Goal: Task Accomplishment & Management: Use online tool/utility

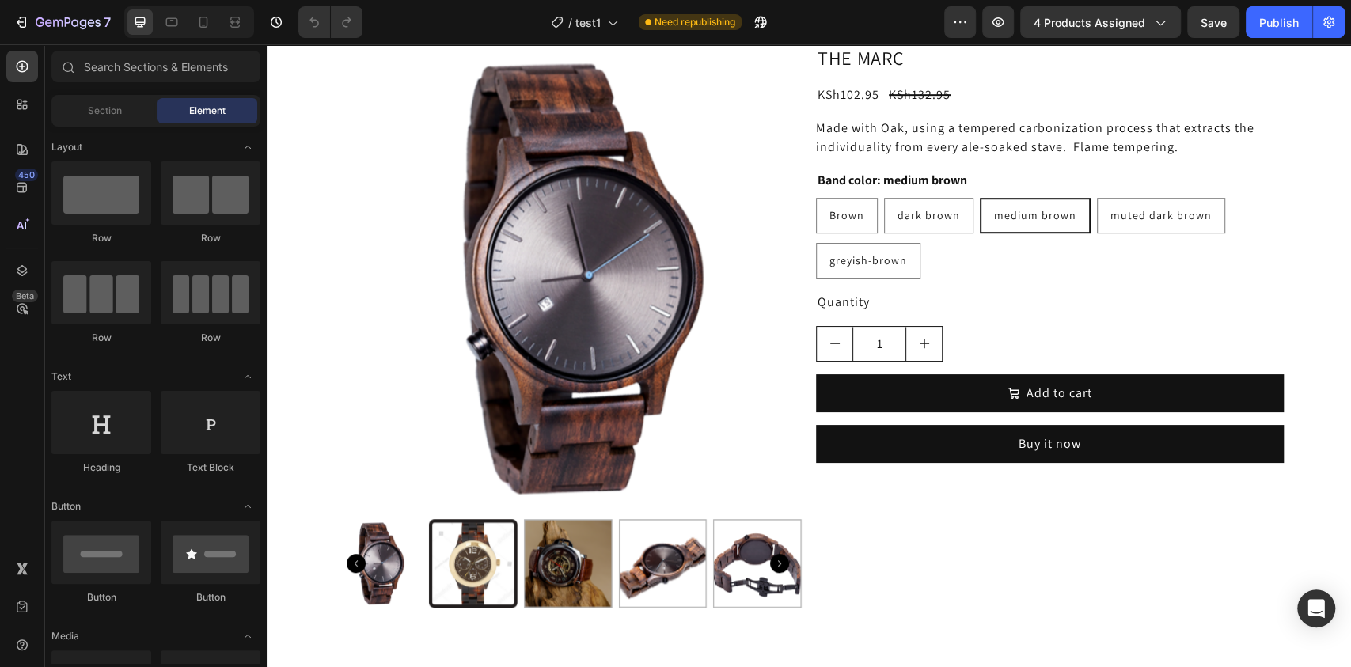
scroll to position [665, 0]
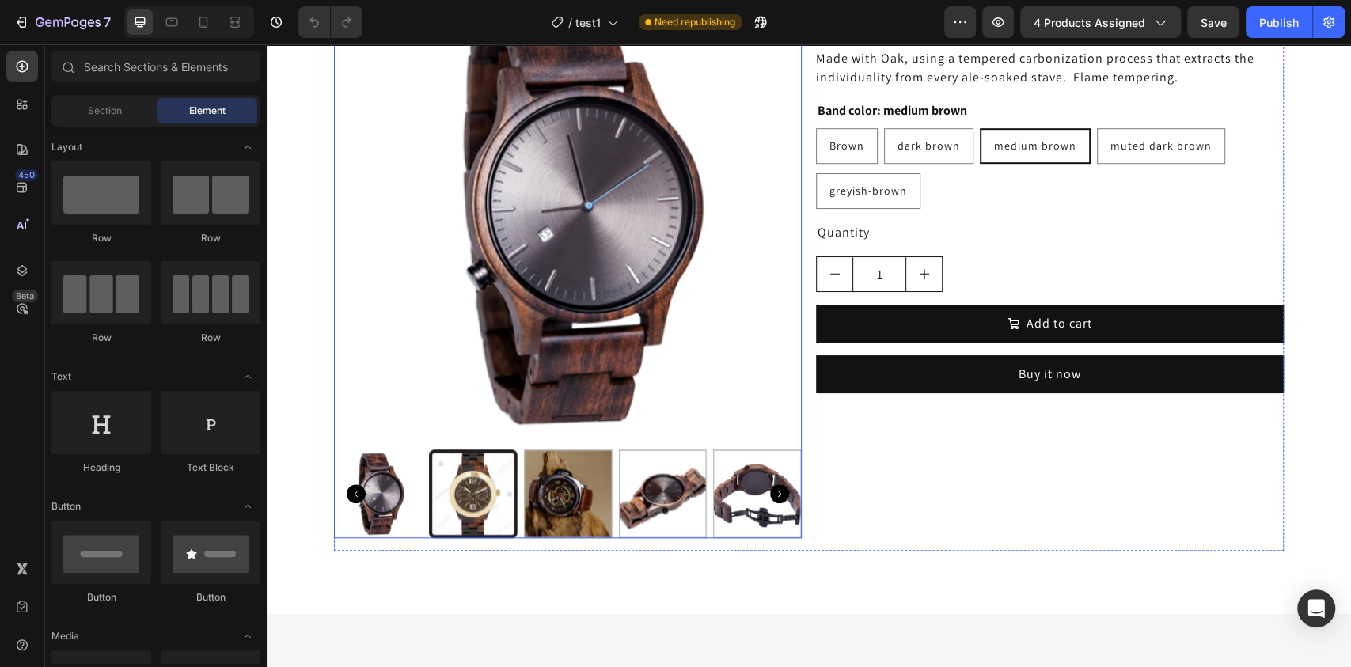
click at [613, 328] on img at bounding box center [568, 209] width 468 height 468
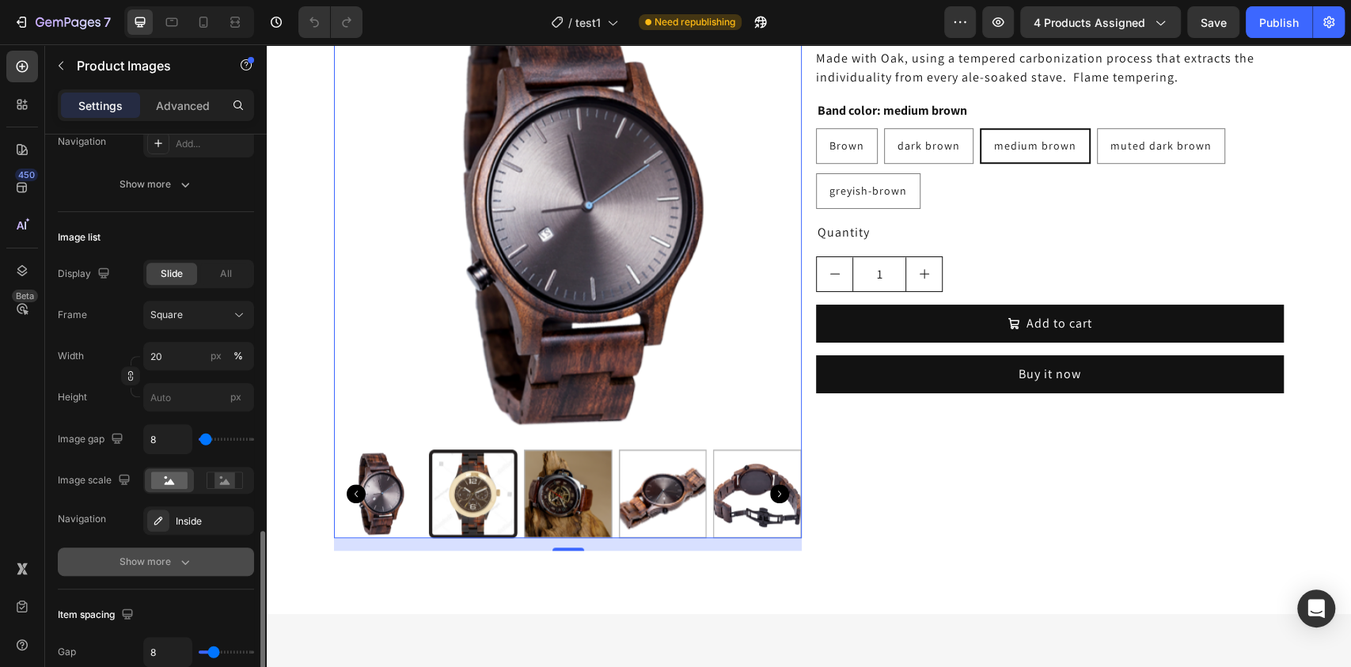
scroll to position [579, 0]
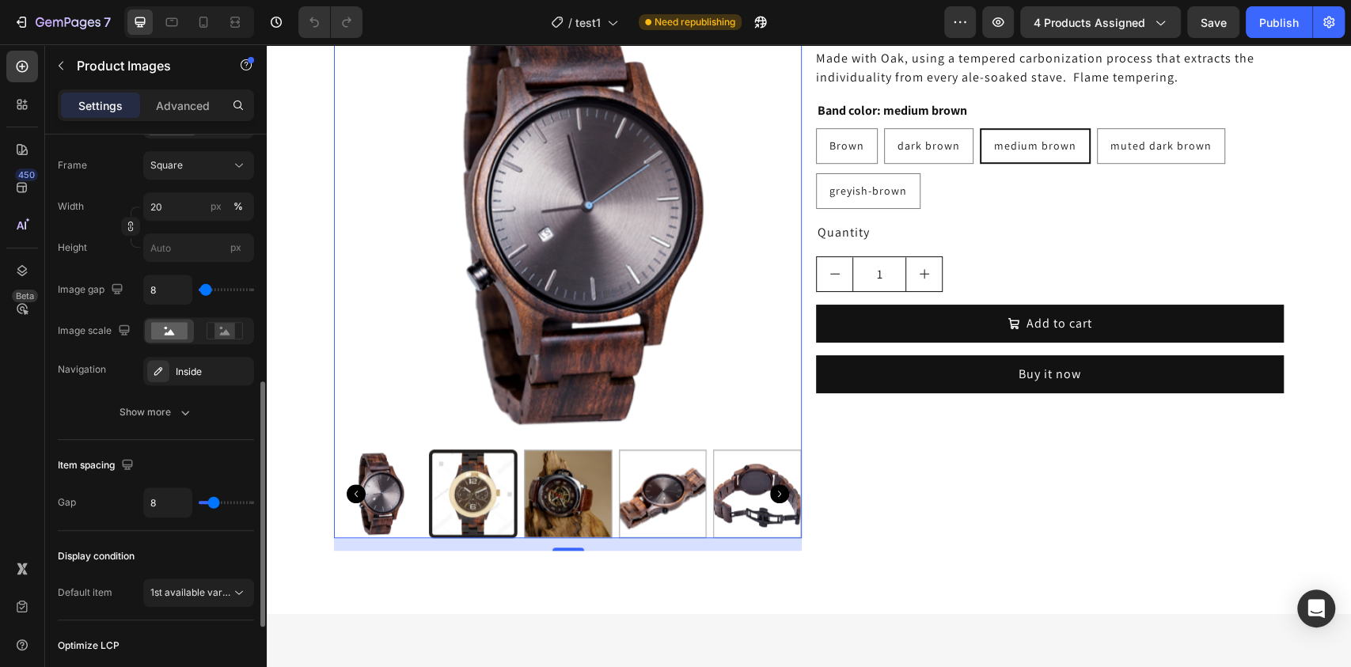
type input "10"
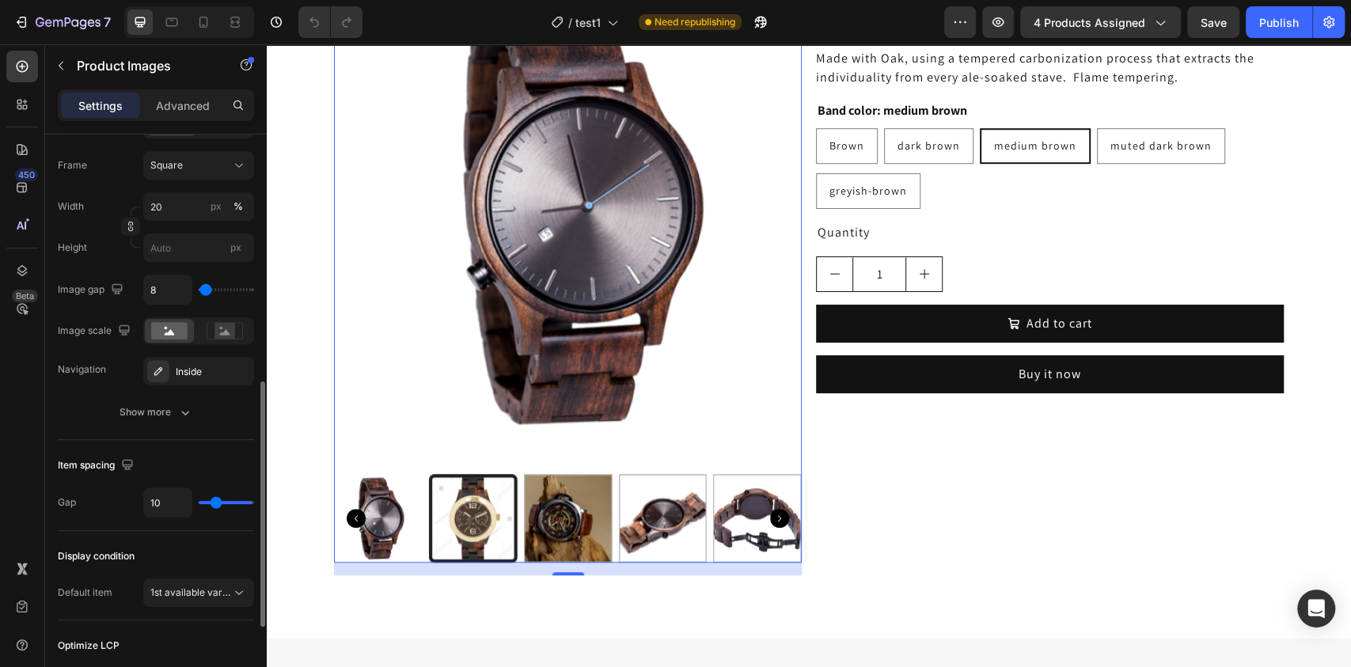
type input "39"
type input "40"
type input "0"
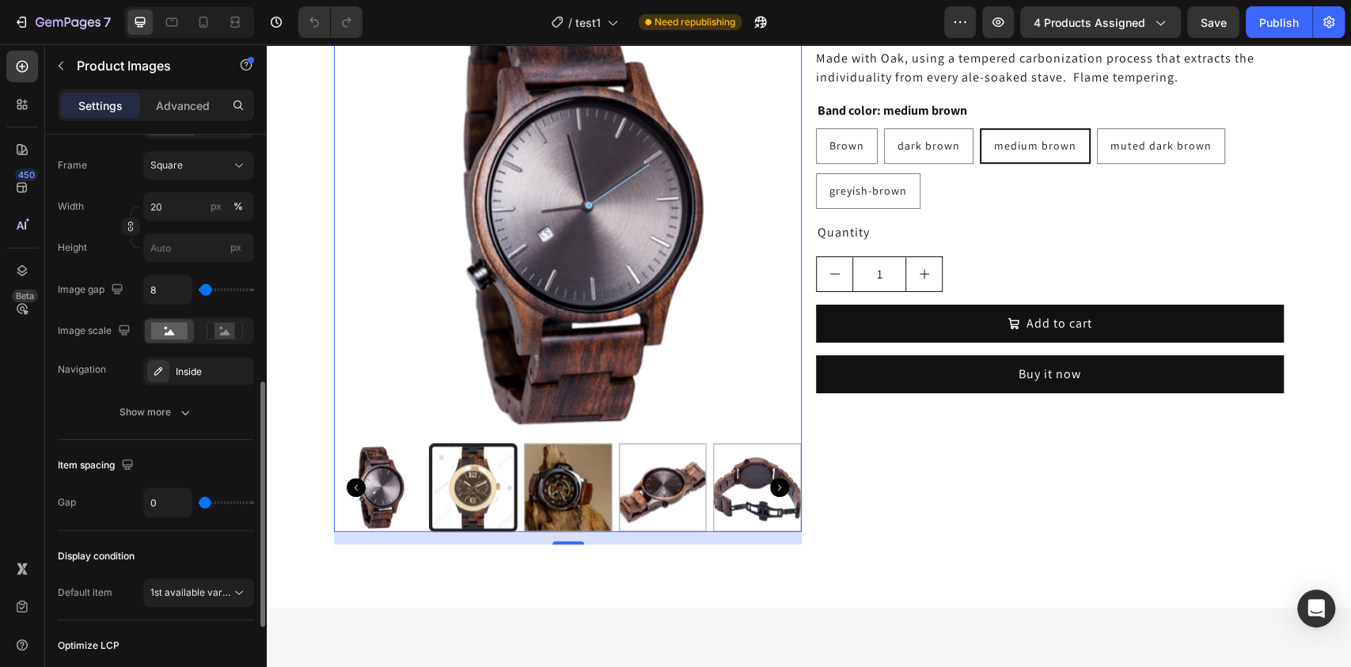
drag, startPoint x: 210, startPoint y: 500, endPoint x: 157, endPoint y: 508, distance: 53.6
type input "0"
click at [199, 504] on input "range" at bounding box center [226, 502] width 55 height 3
click at [400, 340] on img at bounding box center [568, 209] width 468 height 468
click at [571, 503] on img at bounding box center [568, 487] width 89 height 89
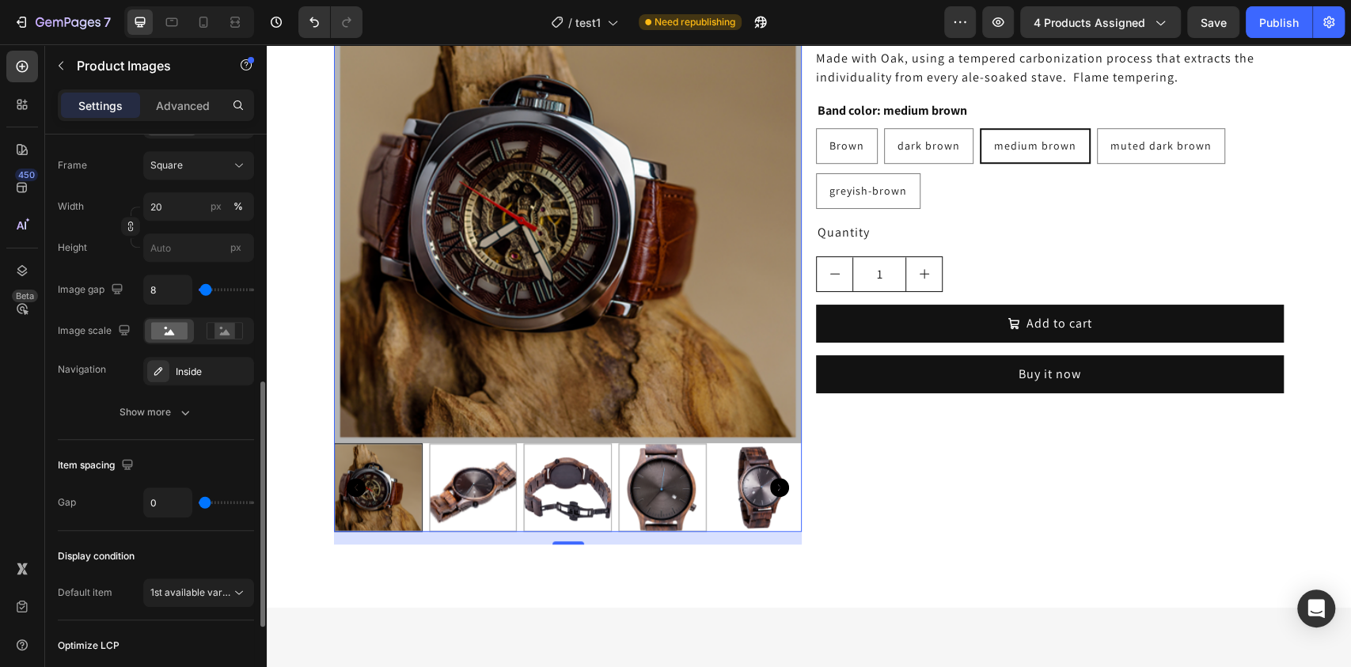
type input "18"
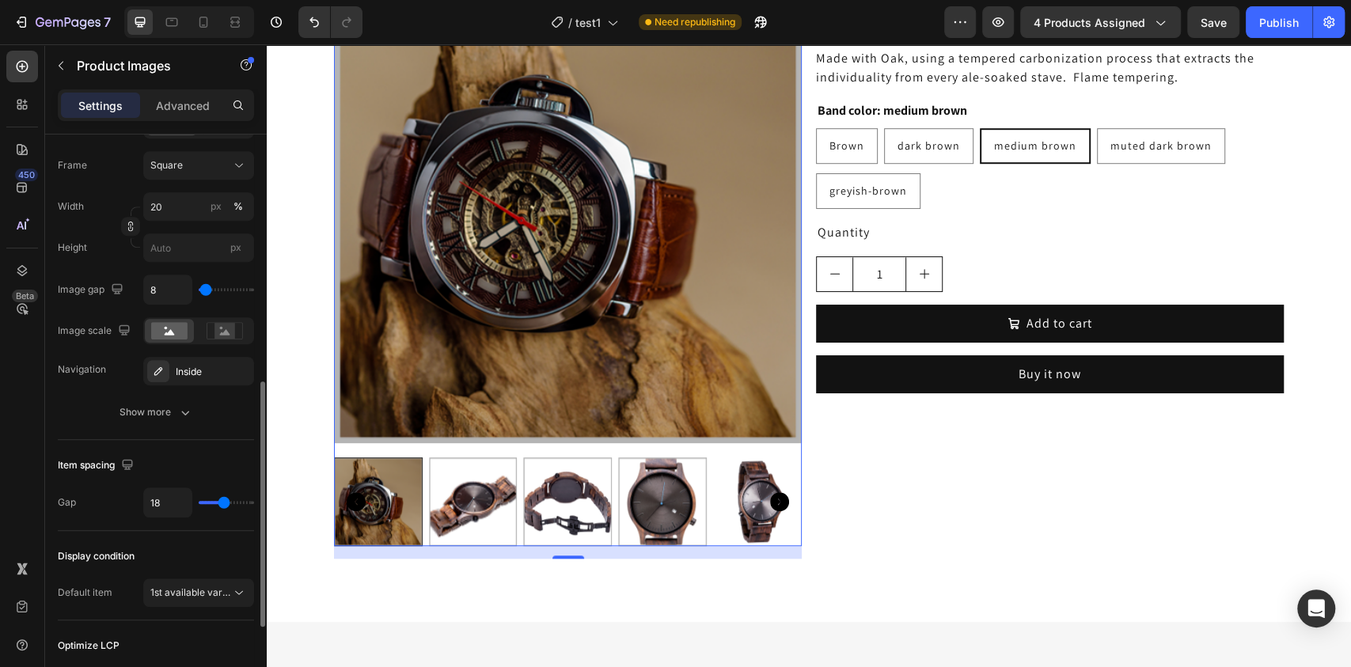
type input "40"
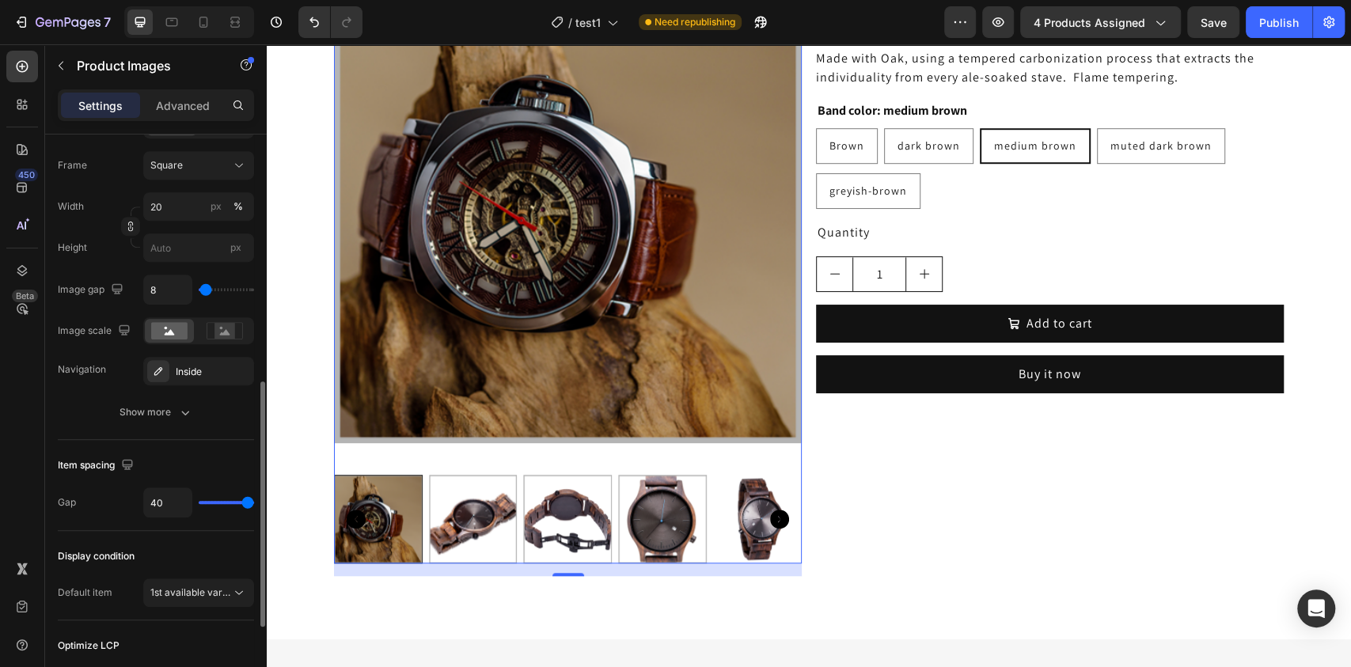
drag, startPoint x: 200, startPoint y: 499, endPoint x: 33, endPoint y: 448, distance: 174.5
type input "40"
click at [254, 501] on input "range" at bounding box center [226, 502] width 55 height 3
type input "0"
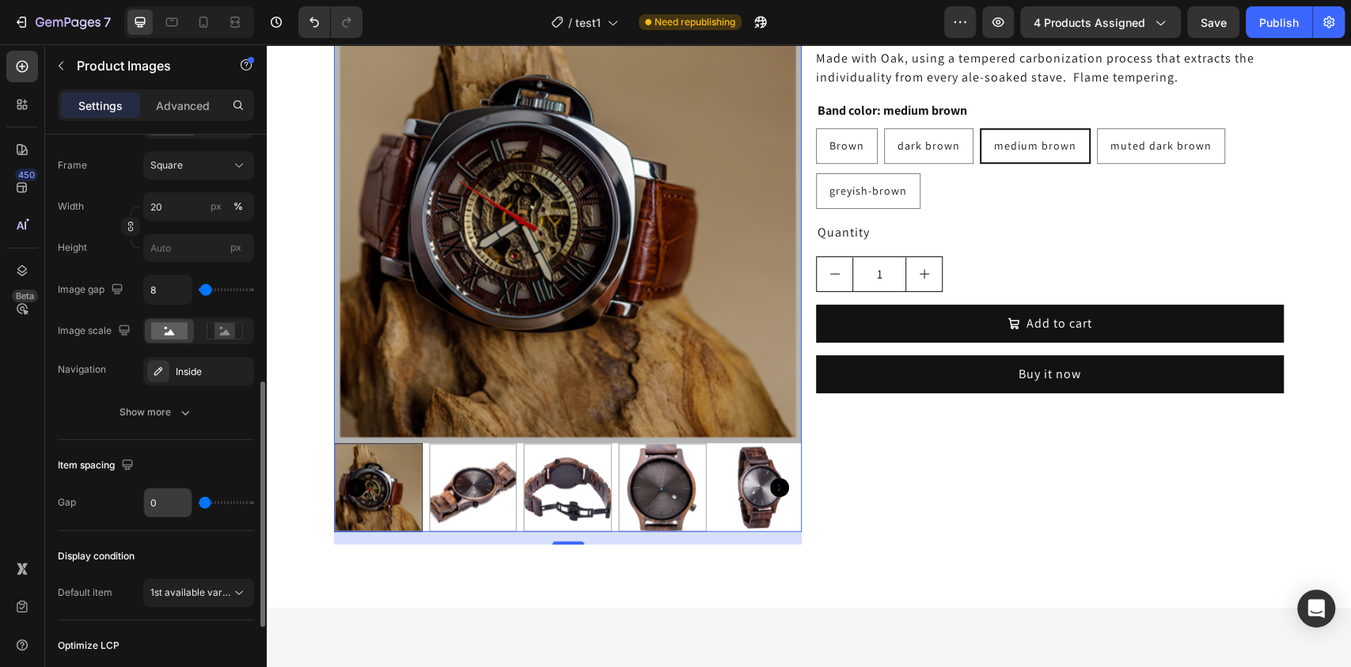
drag, startPoint x: 248, startPoint y: 503, endPoint x: 161, endPoint y: 511, distance: 86.7
type input "0"
click at [199, 504] on input "range" at bounding box center [226, 502] width 55 height 3
click at [887, 465] on div "THE MARC Product Title KSh102.95 Product Price Product Price KSh132.95 Product …" at bounding box center [1050, 259] width 468 height 569
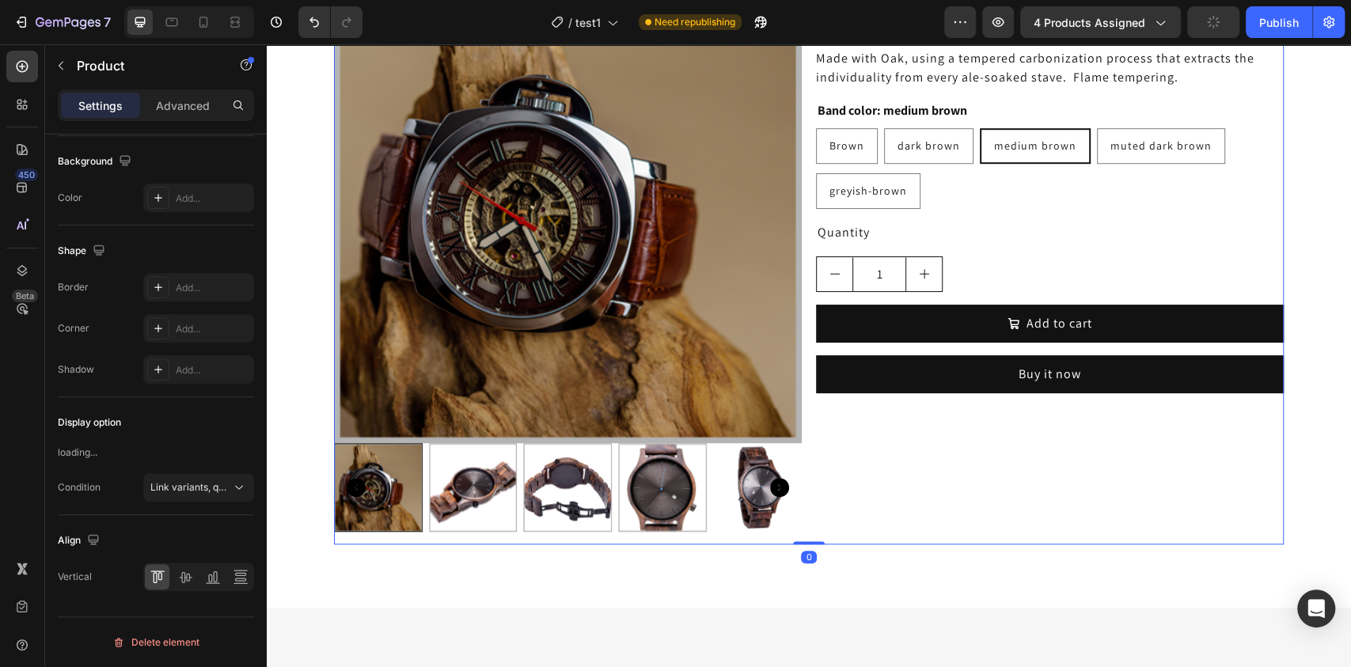
scroll to position [0, 0]
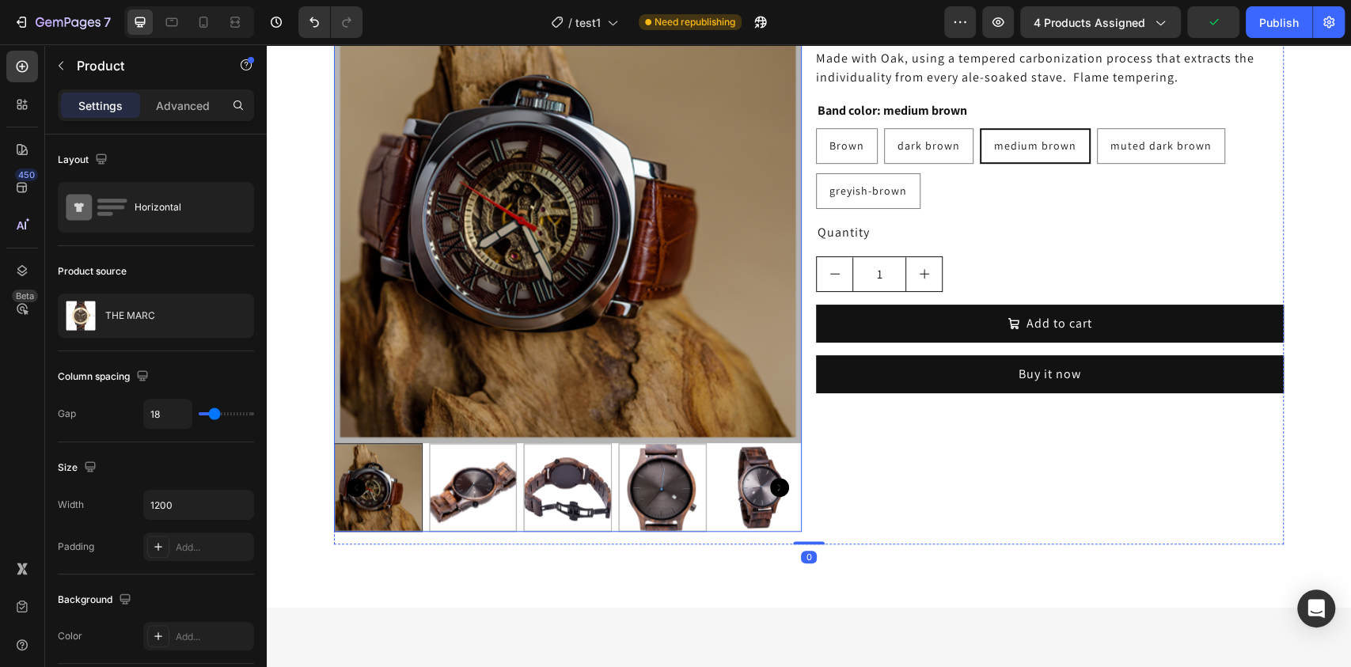
click at [495, 364] on img at bounding box center [568, 209] width 468 height 468
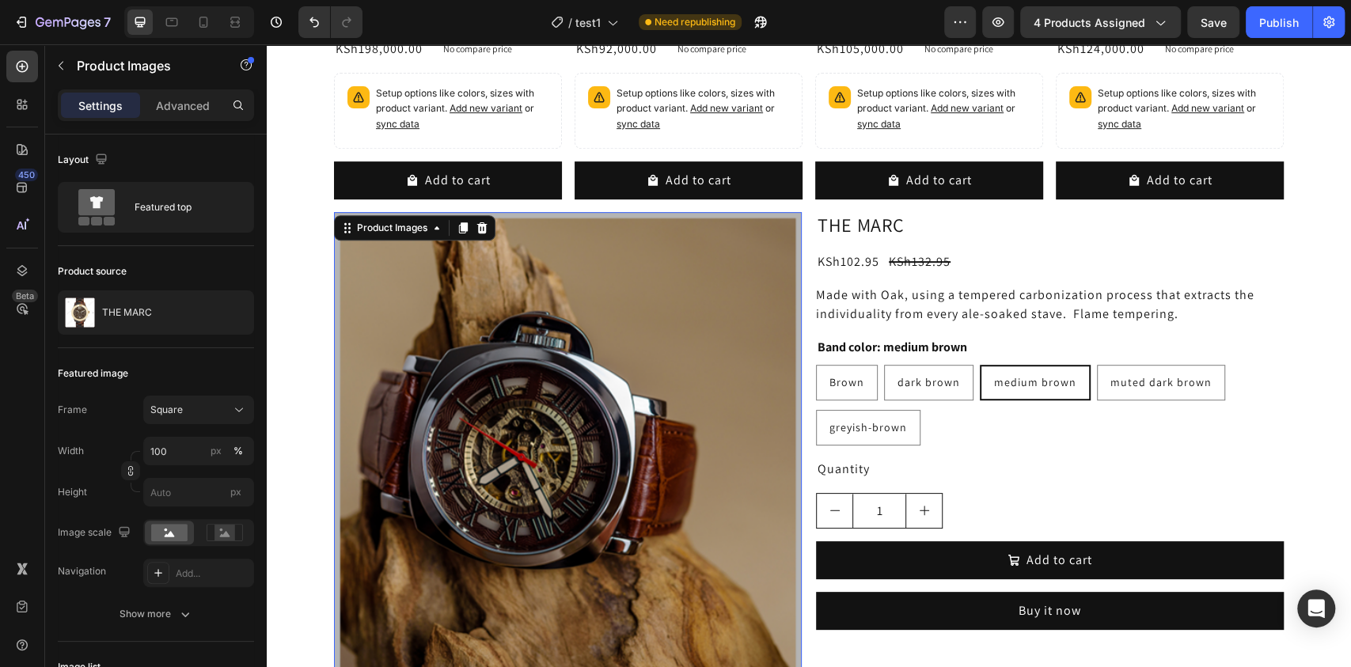
scroll to position [706, 0]
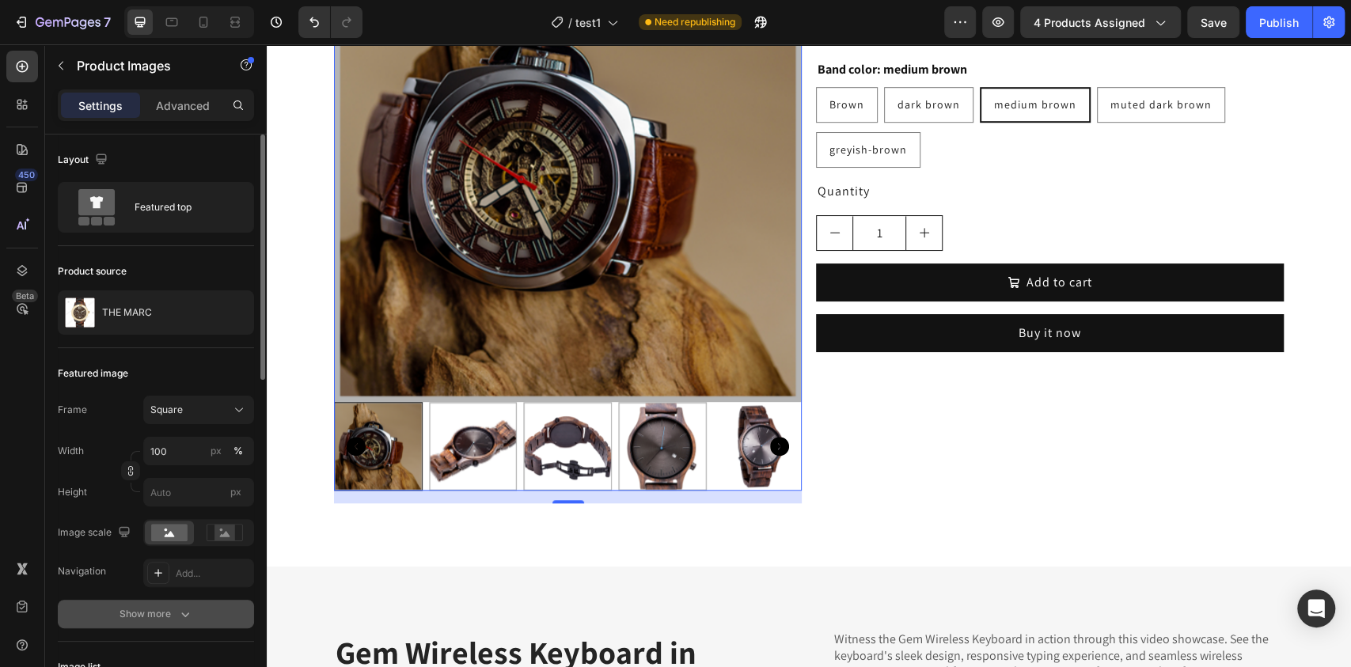
click at [167, 607] on div "Show more" at bounding box center [157, 614] width 74 height 16
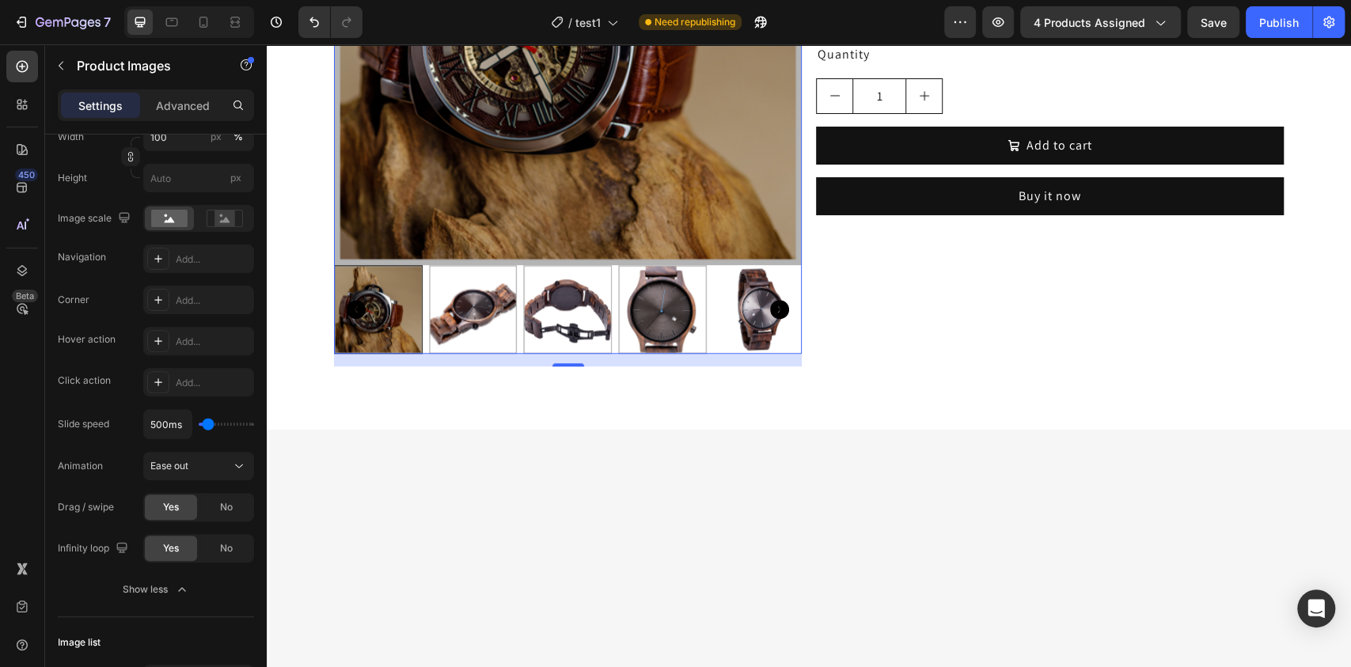
scroll to position [569, 0]
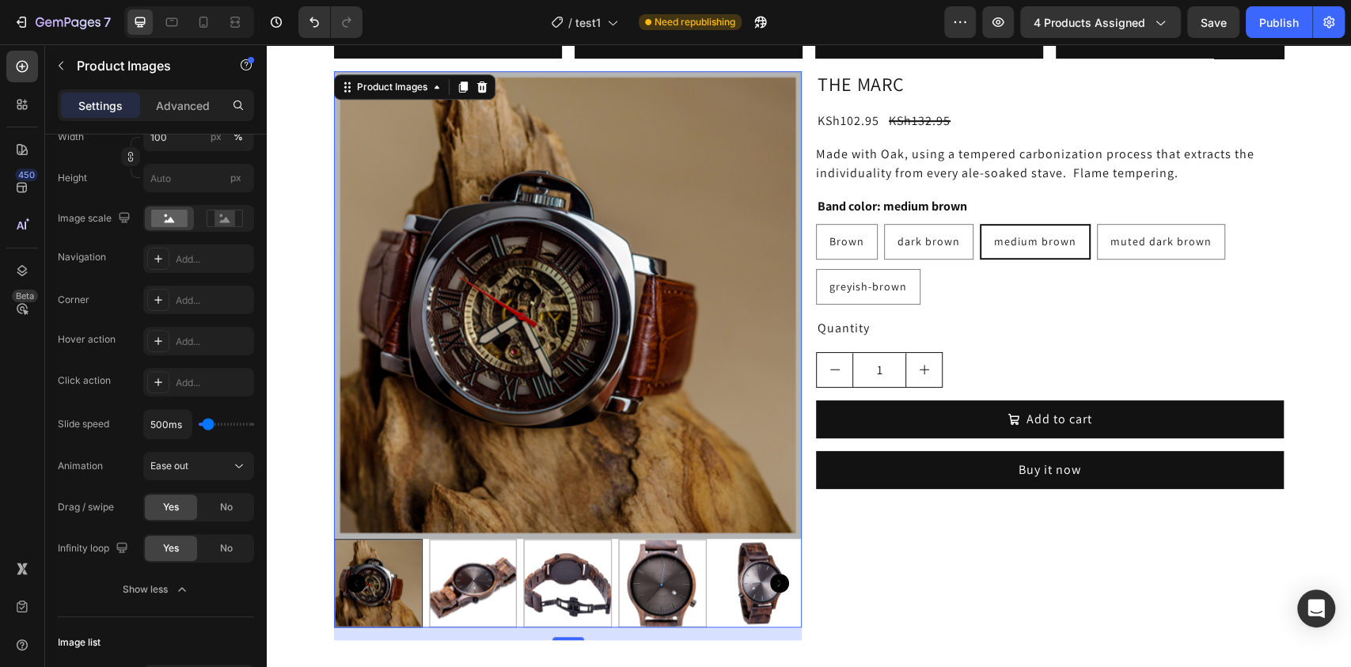
click at [414, 369] on img at bounding box center [568, 305] width 468 height 468
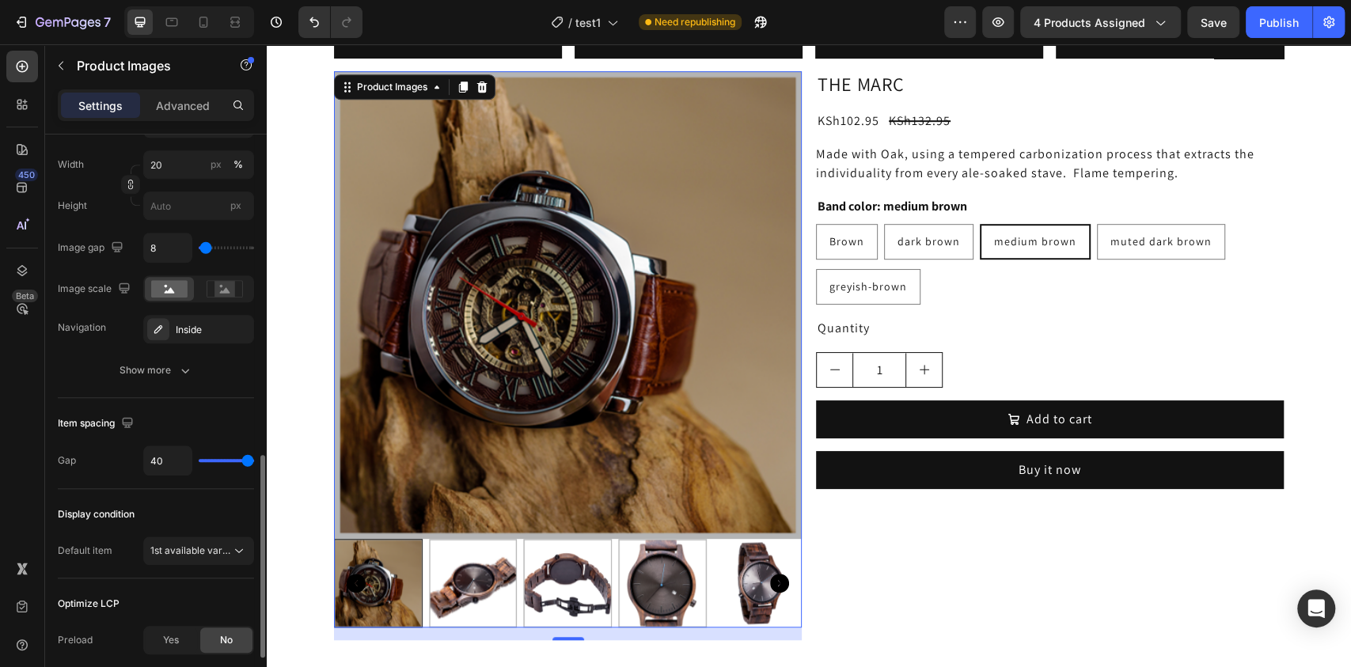
scroll to position [912, 0]
type input "16"
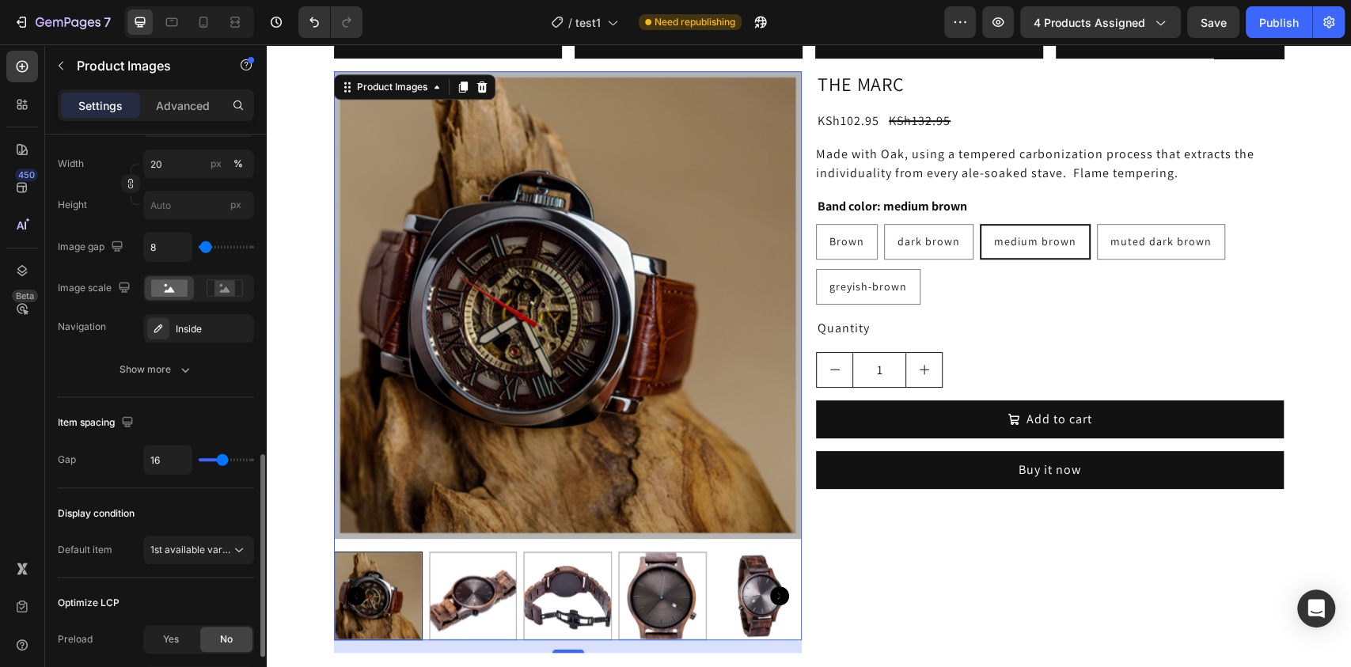
type input "0"
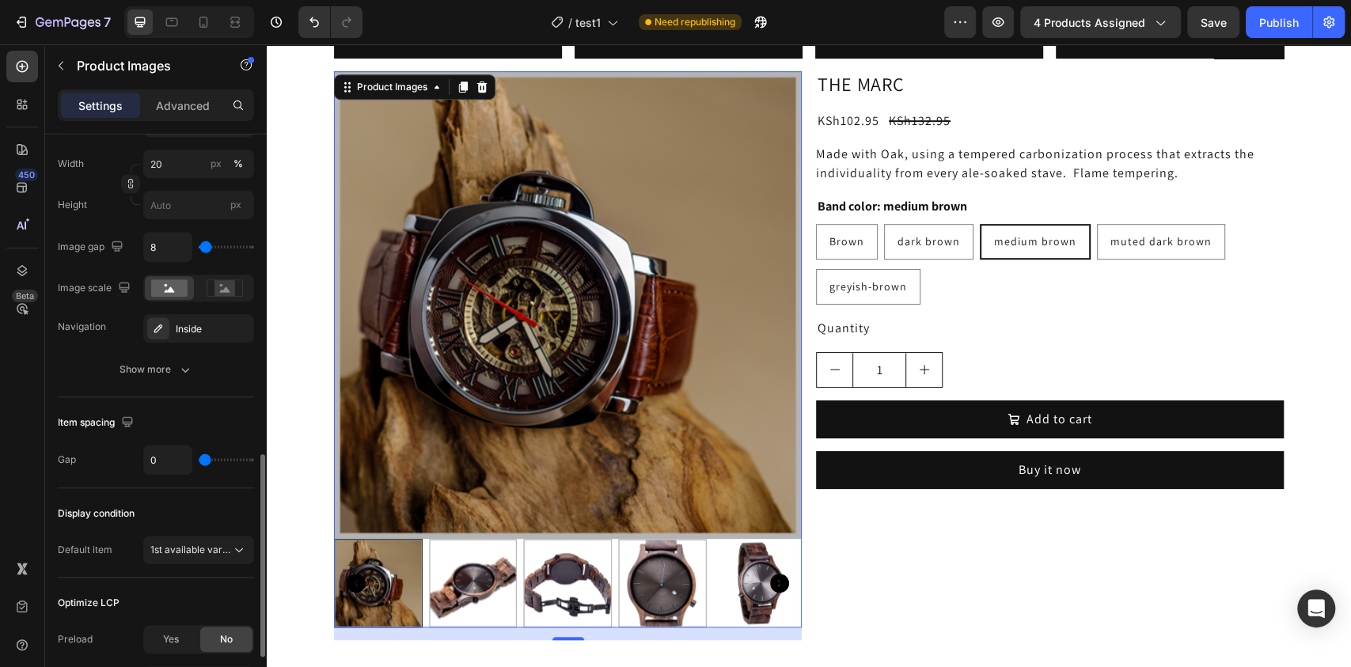
type input "11"
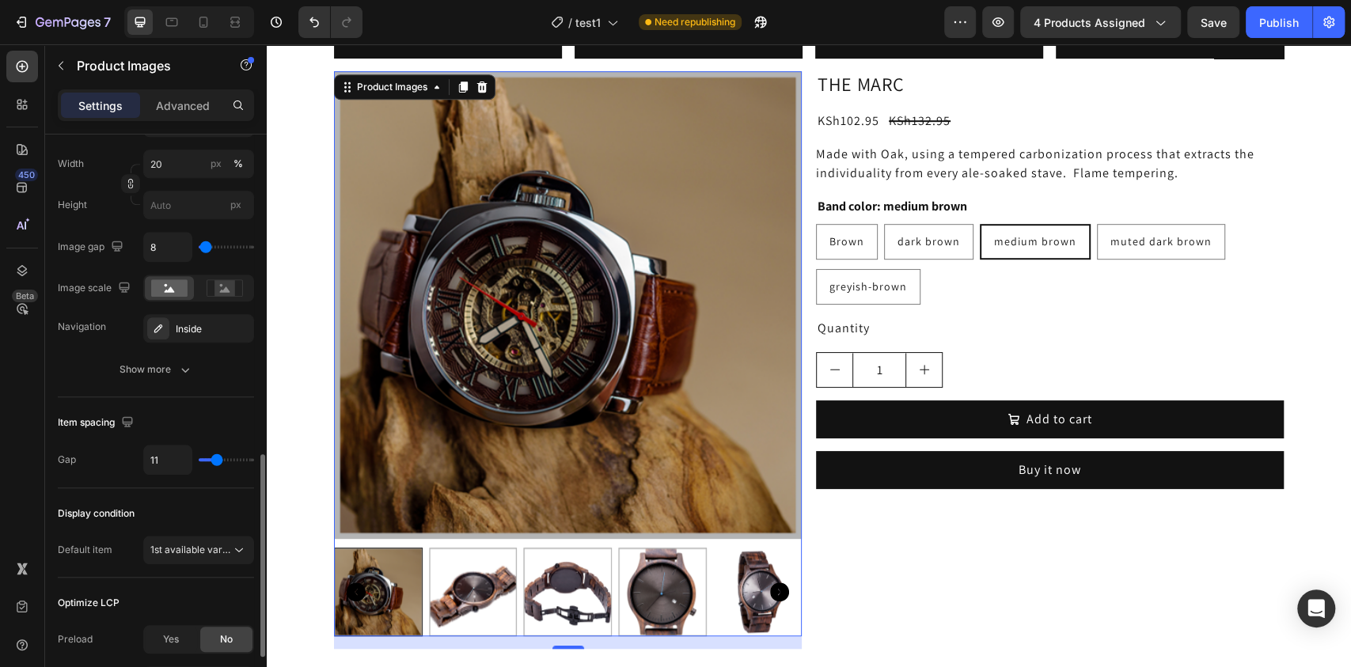
type input "17"
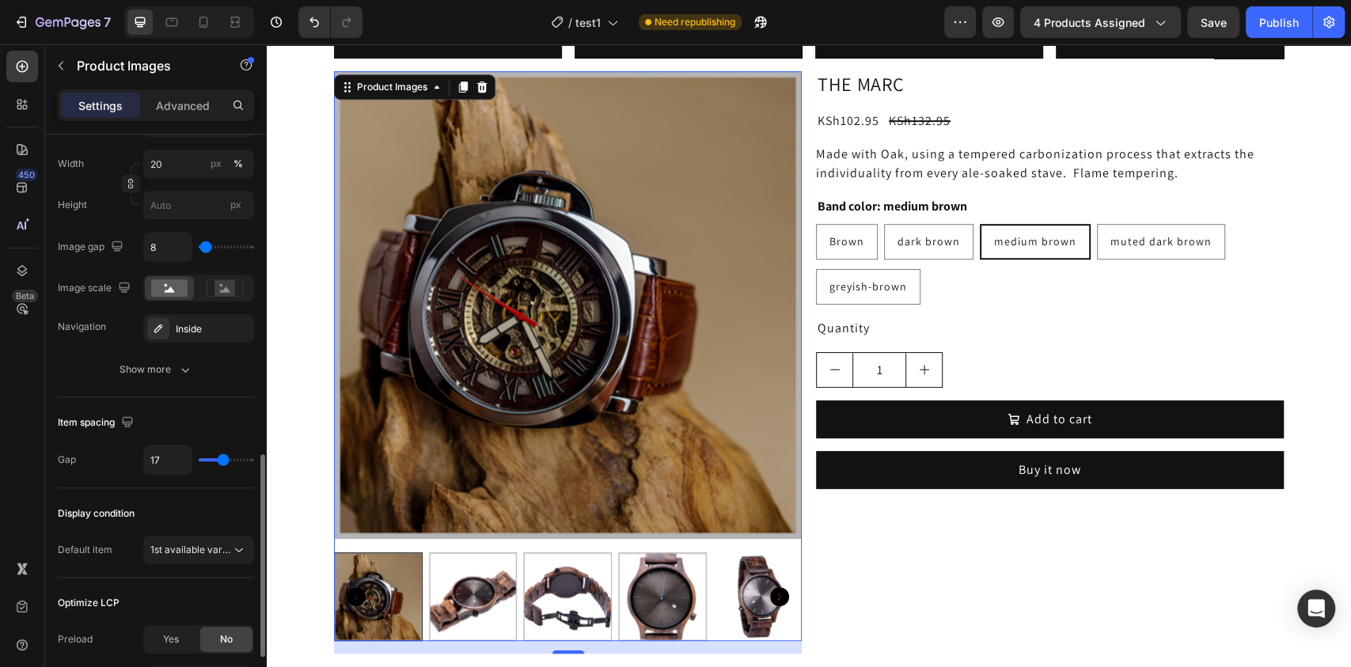
type input "20"
type input "21"
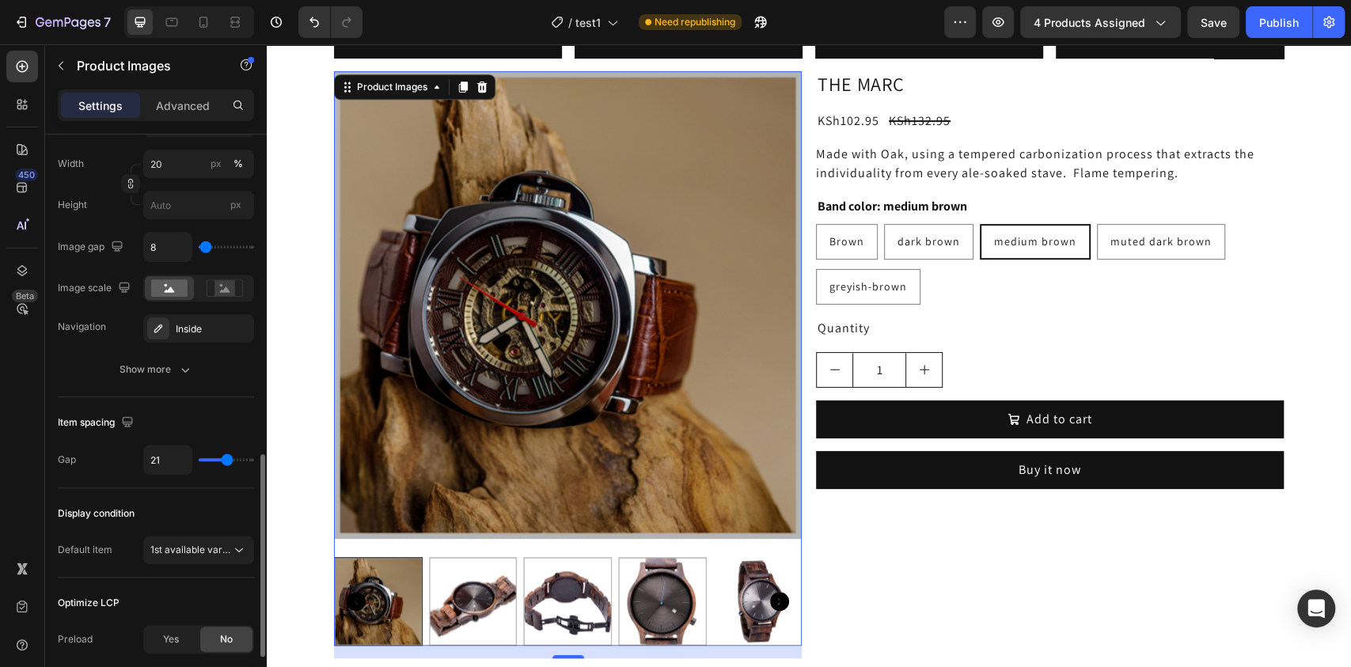
type input "23"
type input "25"
type input "29"
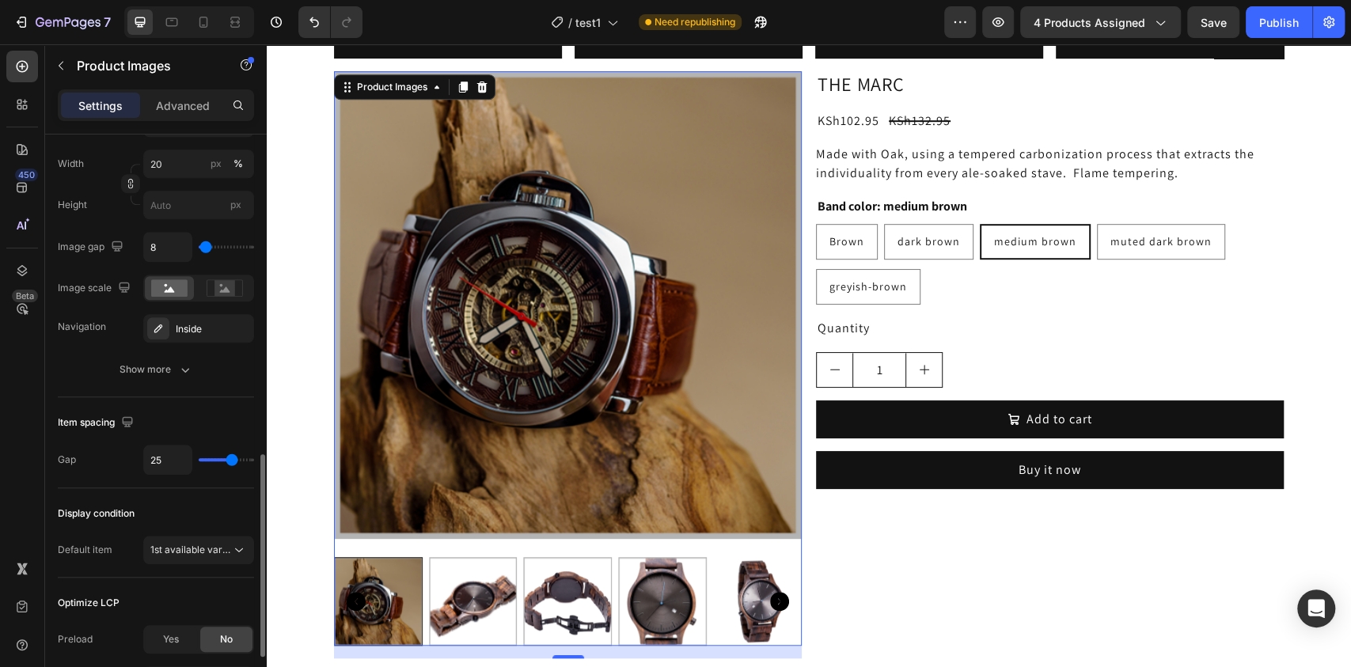
type input "29"
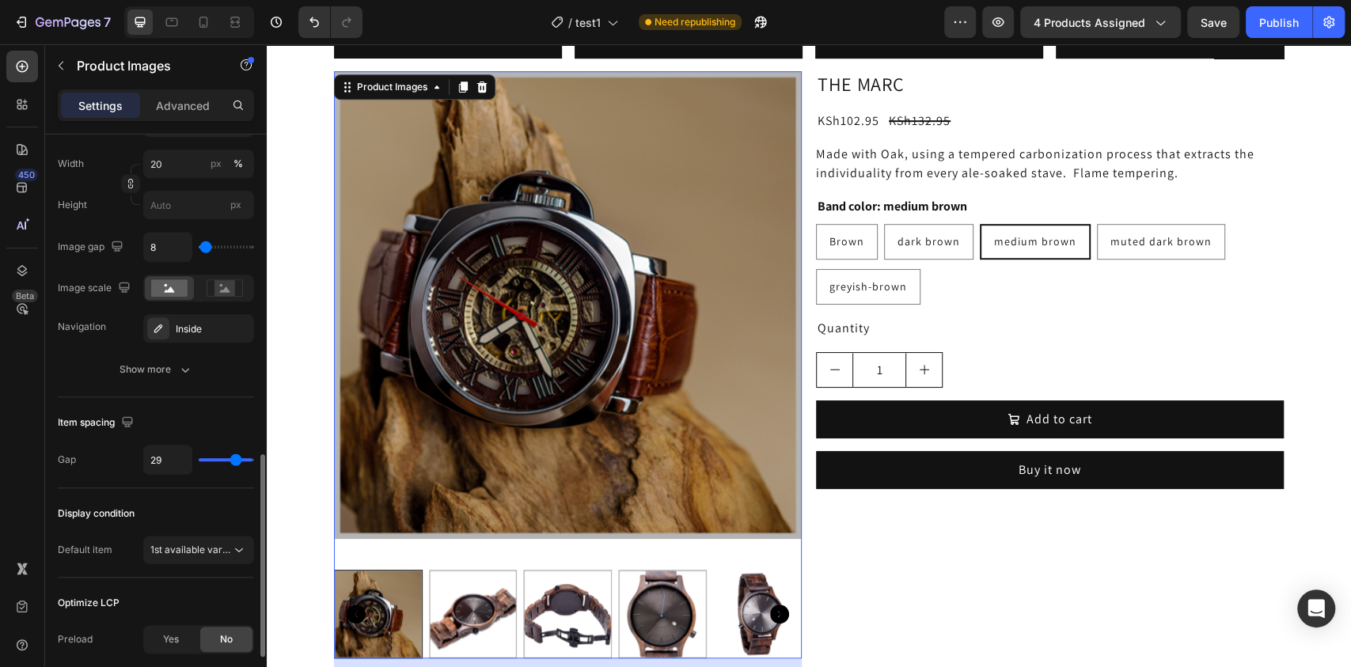
type input "39"
type input "40"
drag, startPoint x: 244, startPoint y: 456, endPoint x: 263, endPoint y: 456, distance: 19.0
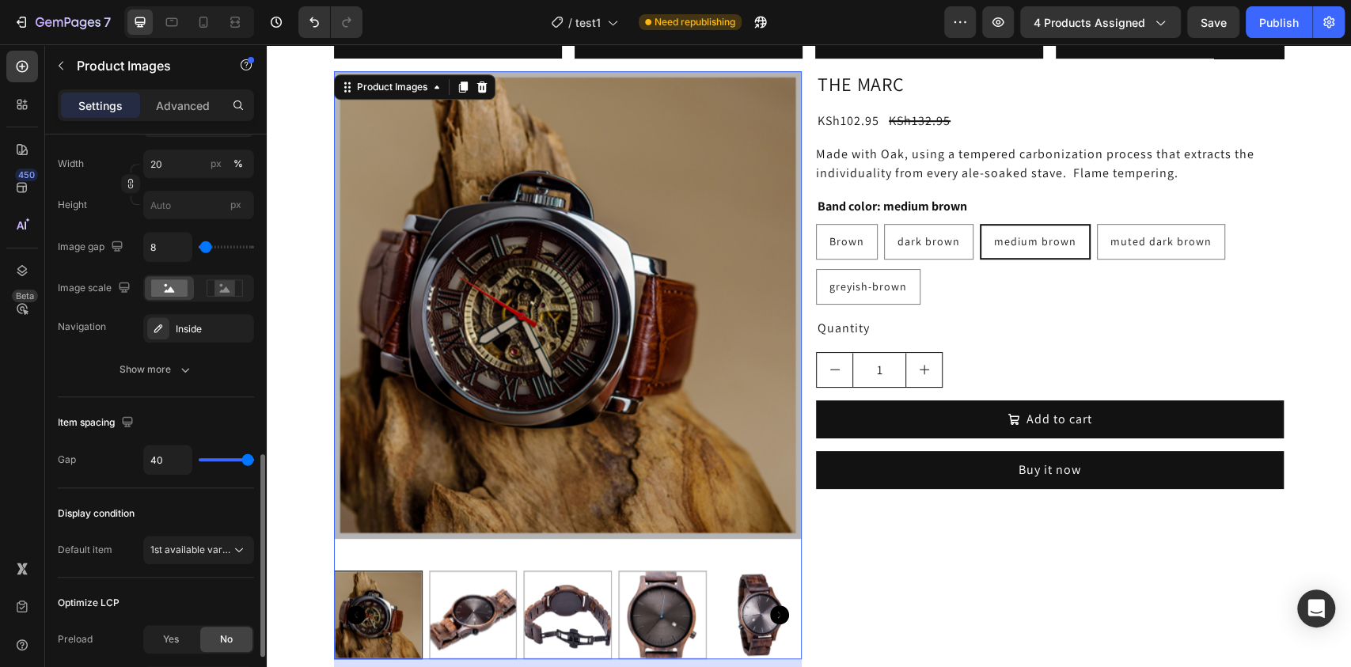
click at [254, 458] on input "range" at bounding box center [226, 459] width 55 height 3
type input "12"
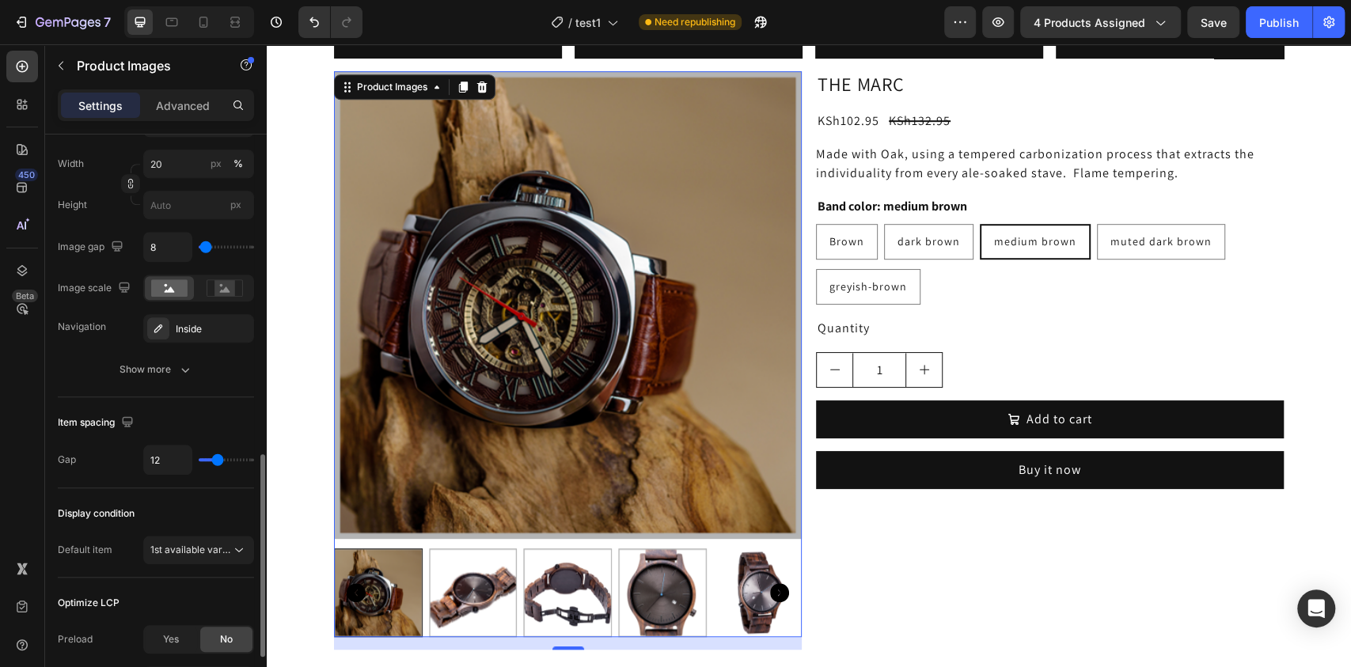
type input "0"
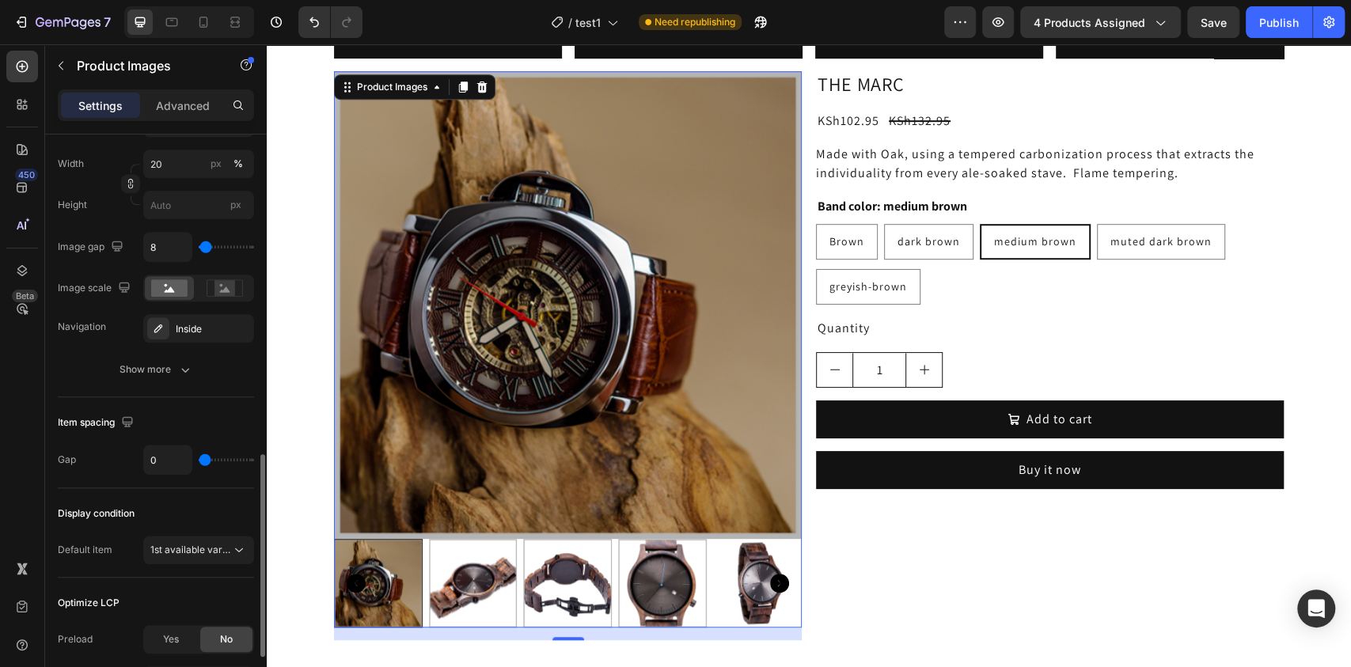
type input "8"
type input "14"
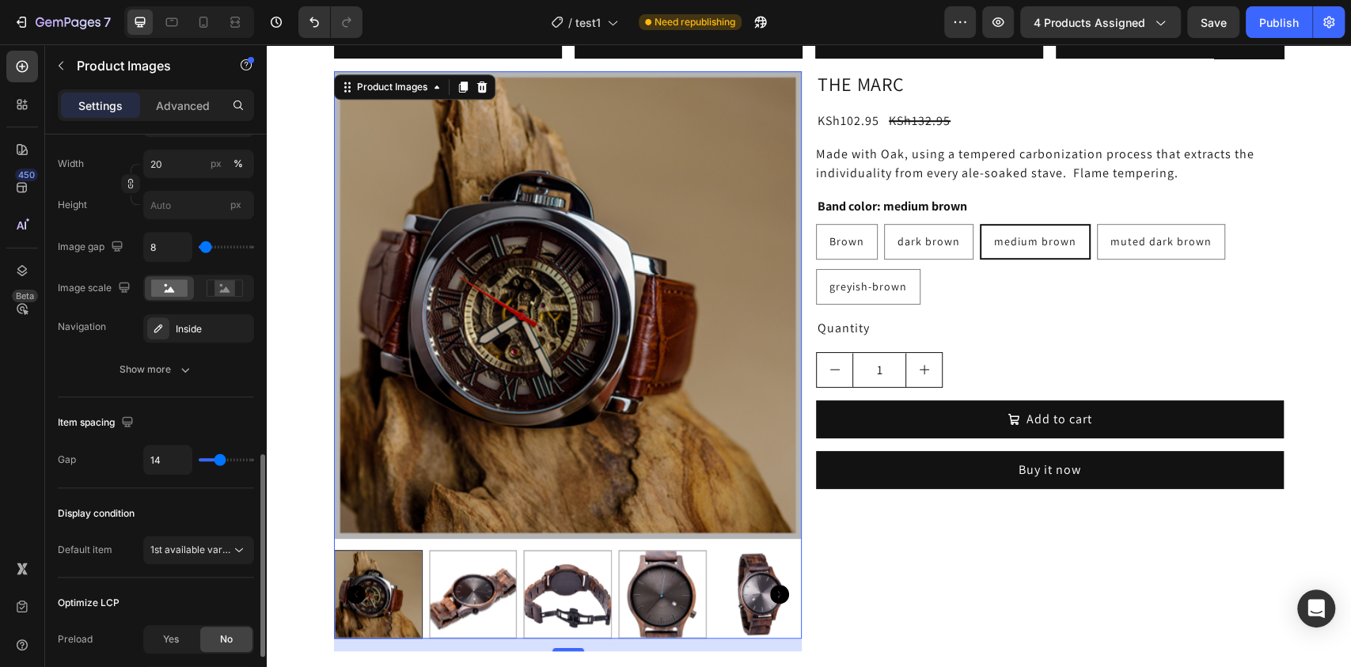
type input "21"
type input "40"
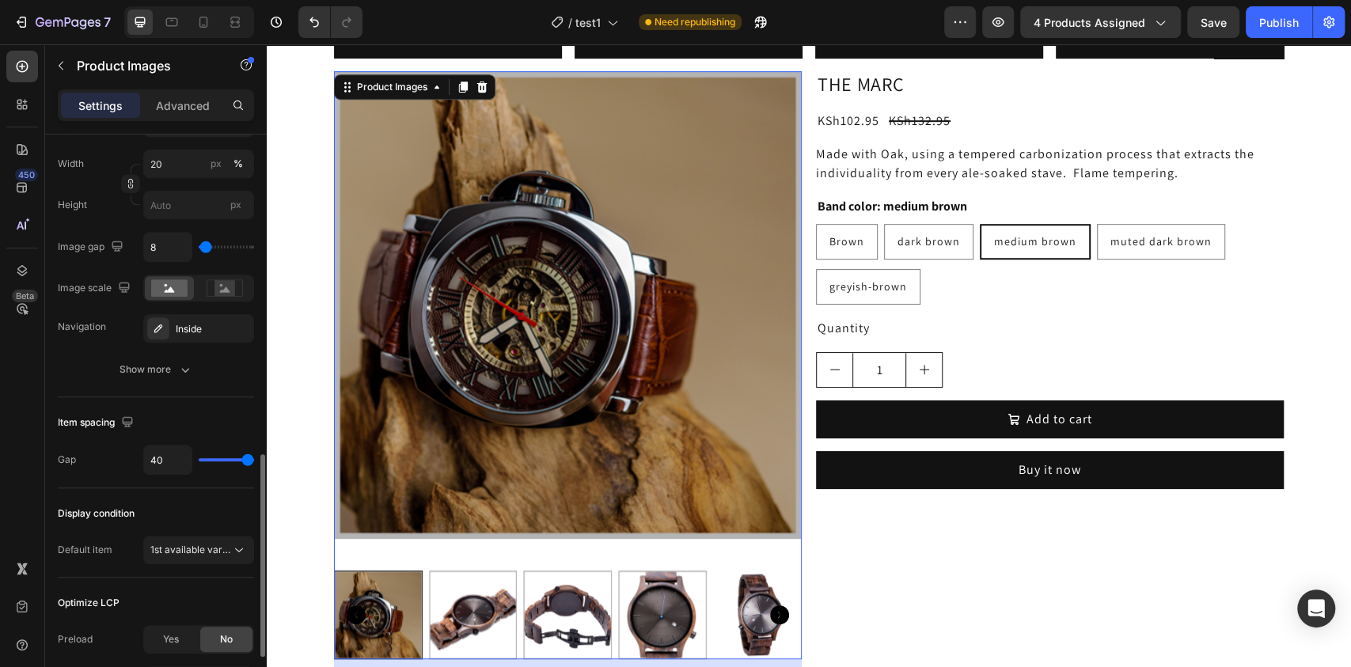
type input "33"
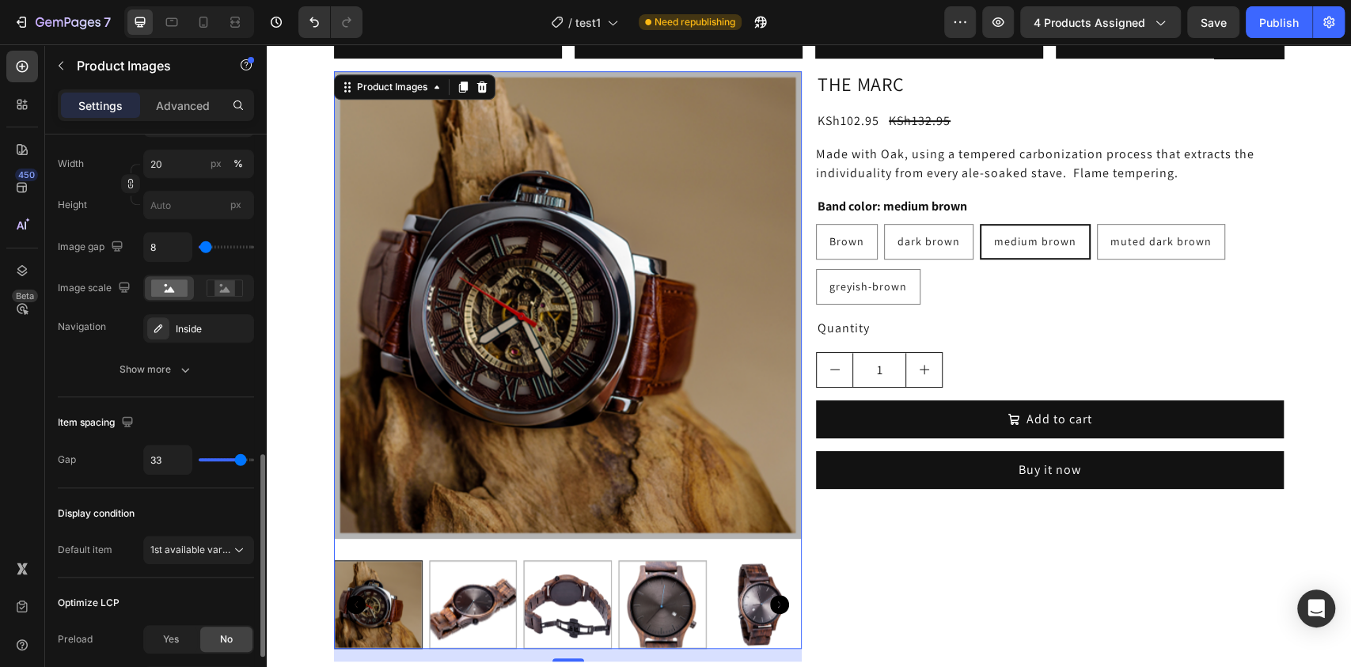
type input "27"
type input "24"
type input "20"
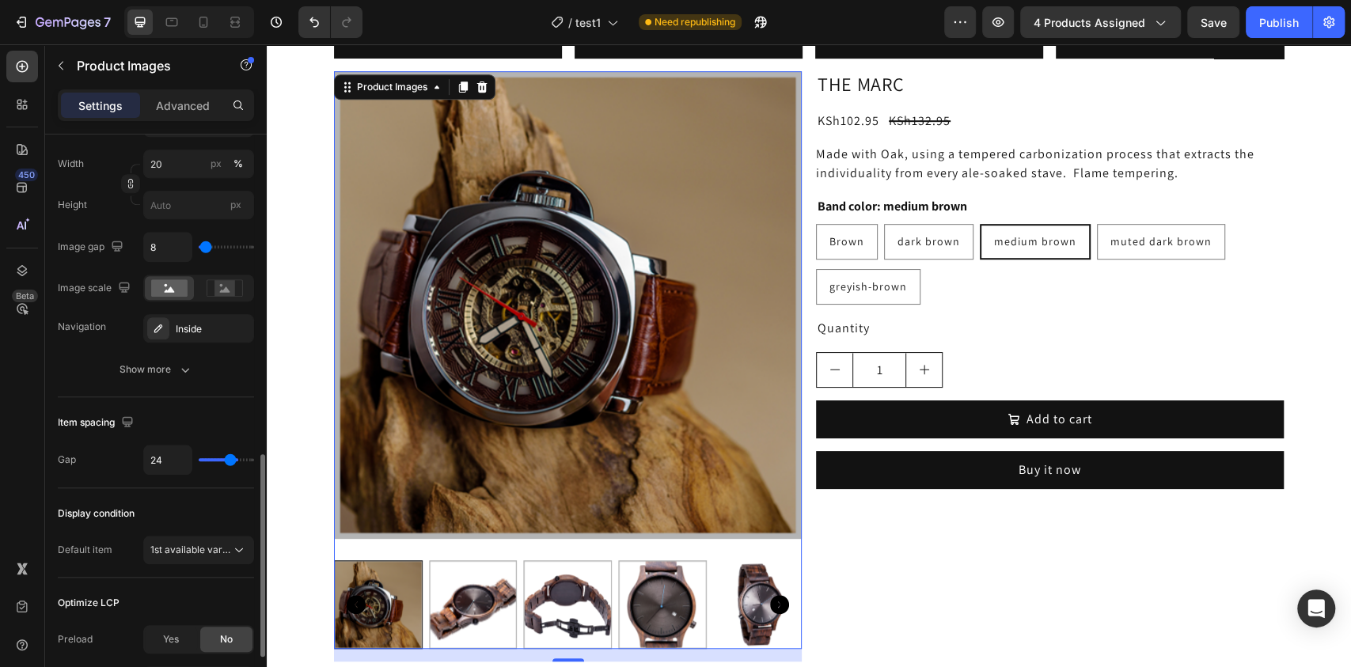
type input "20"
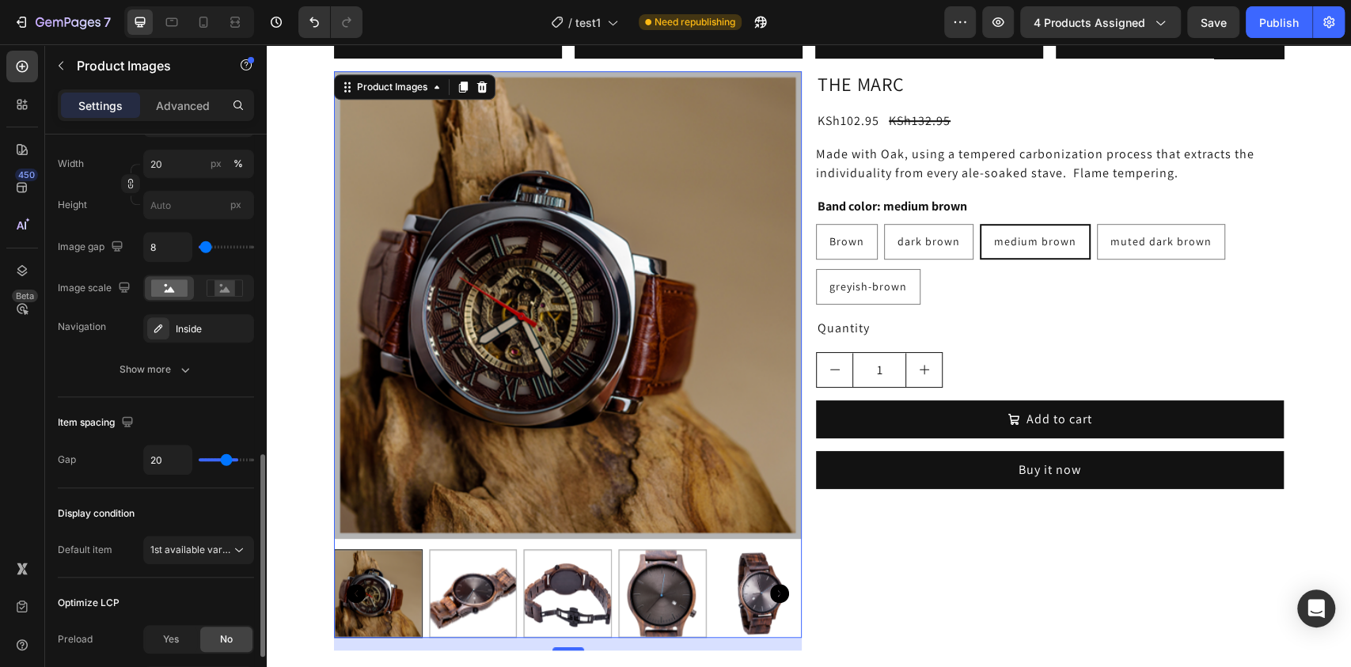
type input "13"
type input "11"
type input "8"
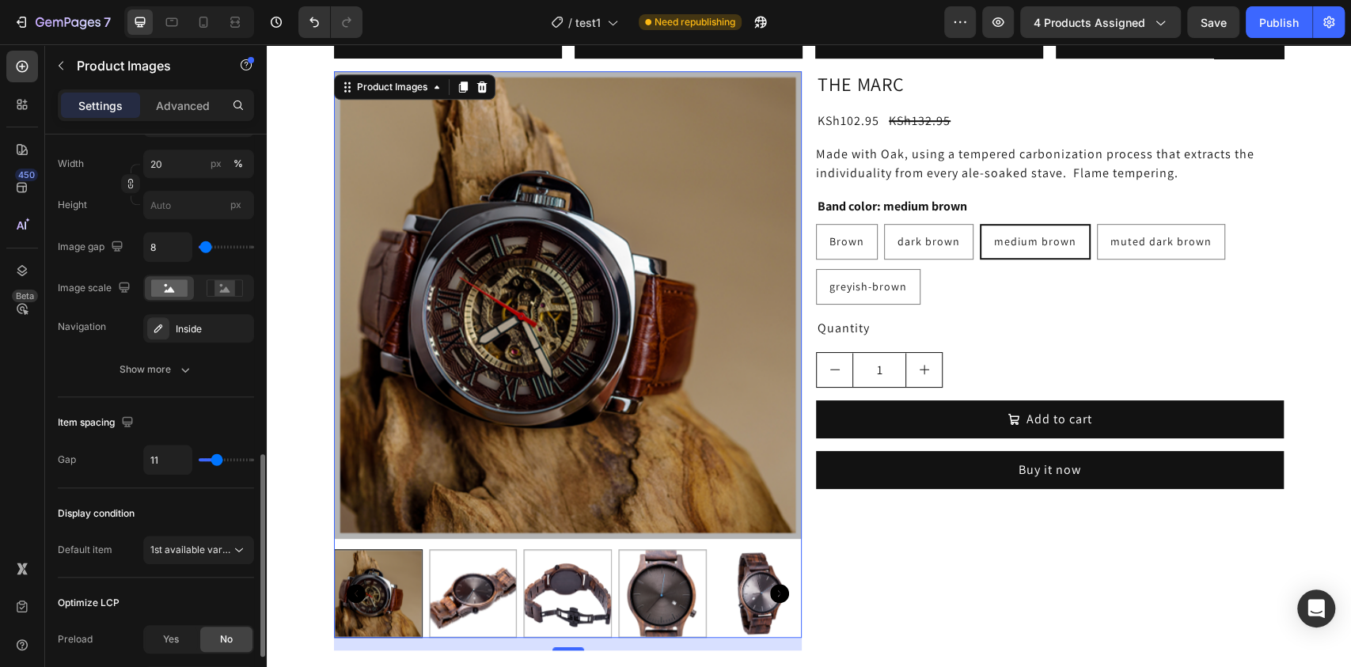
type input "8"
type input "7"
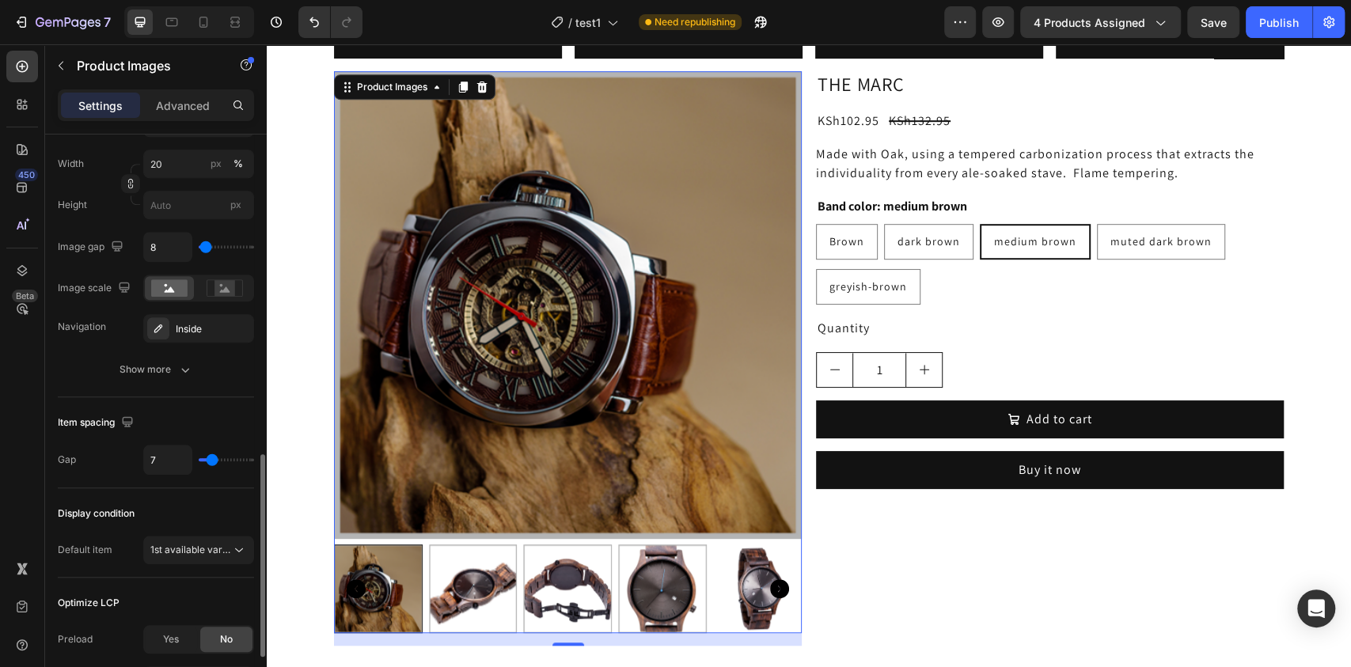
type input "6"
drag, startPoint x: 247, startPoint y: 456, endPoint x: 211, endPoint y: 473, distance: 39.3
type input "6"
click at [211, 461] on input "range" at bounding box center [226, 459] width 55 height 3
click at [211, 473] on div "6" at bounding box center [198, 460] width 111 height 30
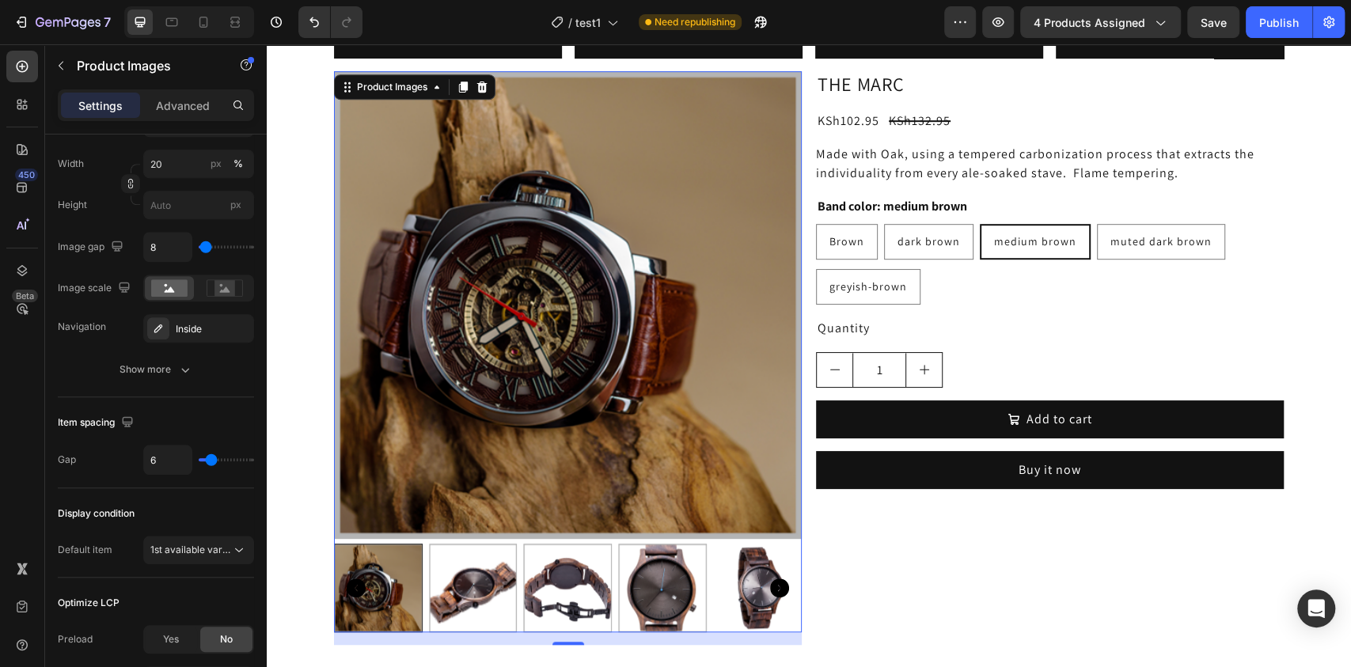
click at [770, 589] on icon "Carousel Next Arrow" at bounding box center [779, 588] width 19 height 19
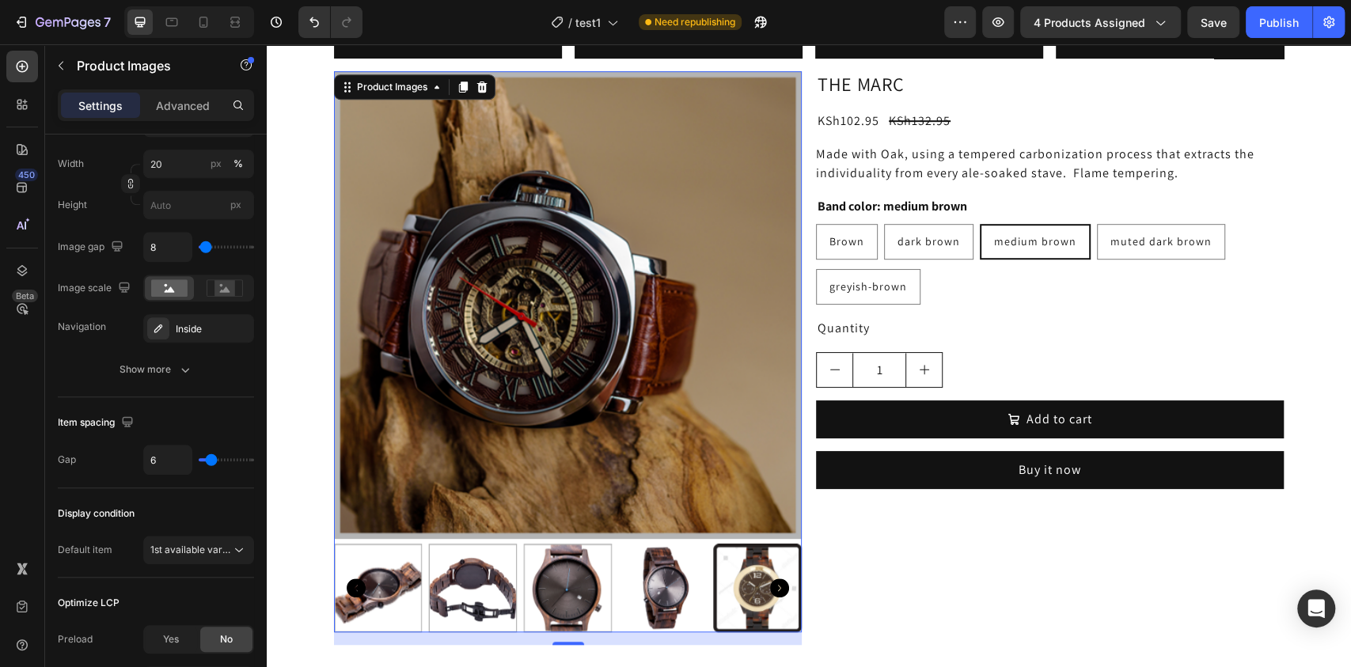
click at [770, 589] on icon "Carousel Next Arrow" at bounding box center [779, 588] width 19 height 19
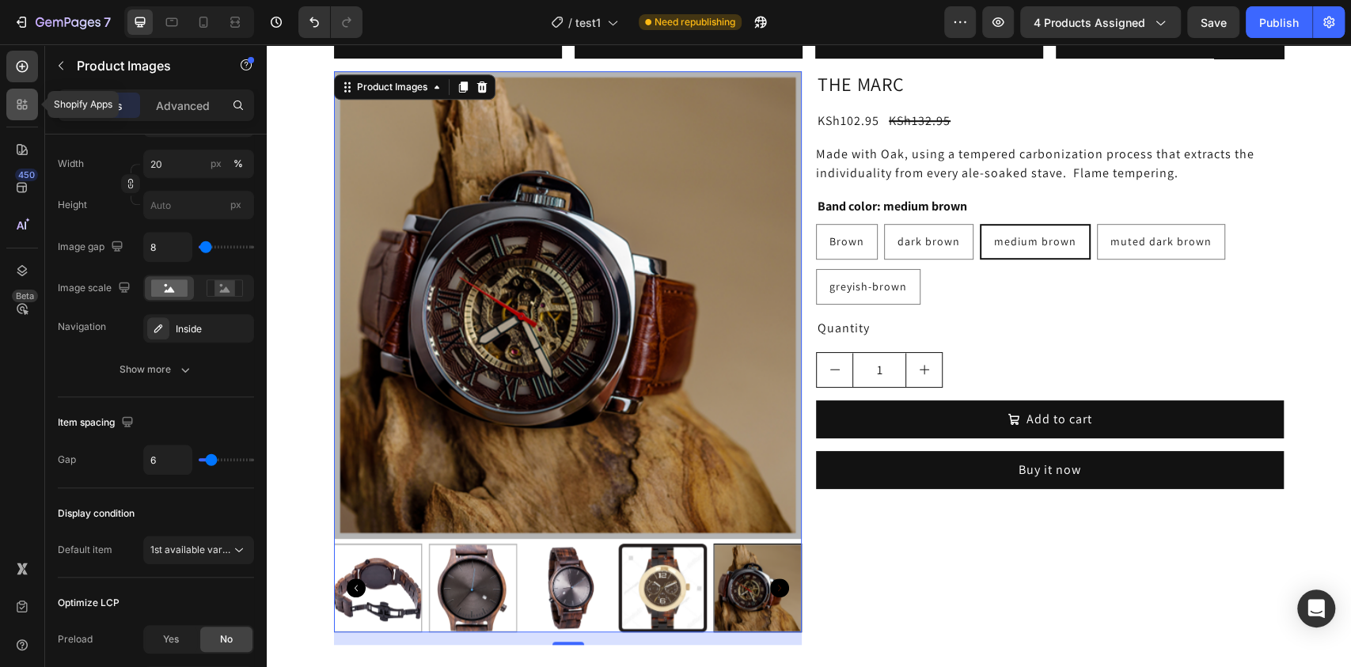
click at [21, 97] on icon at bounding box center [22, 105] width 16 height 16
radio input "true"
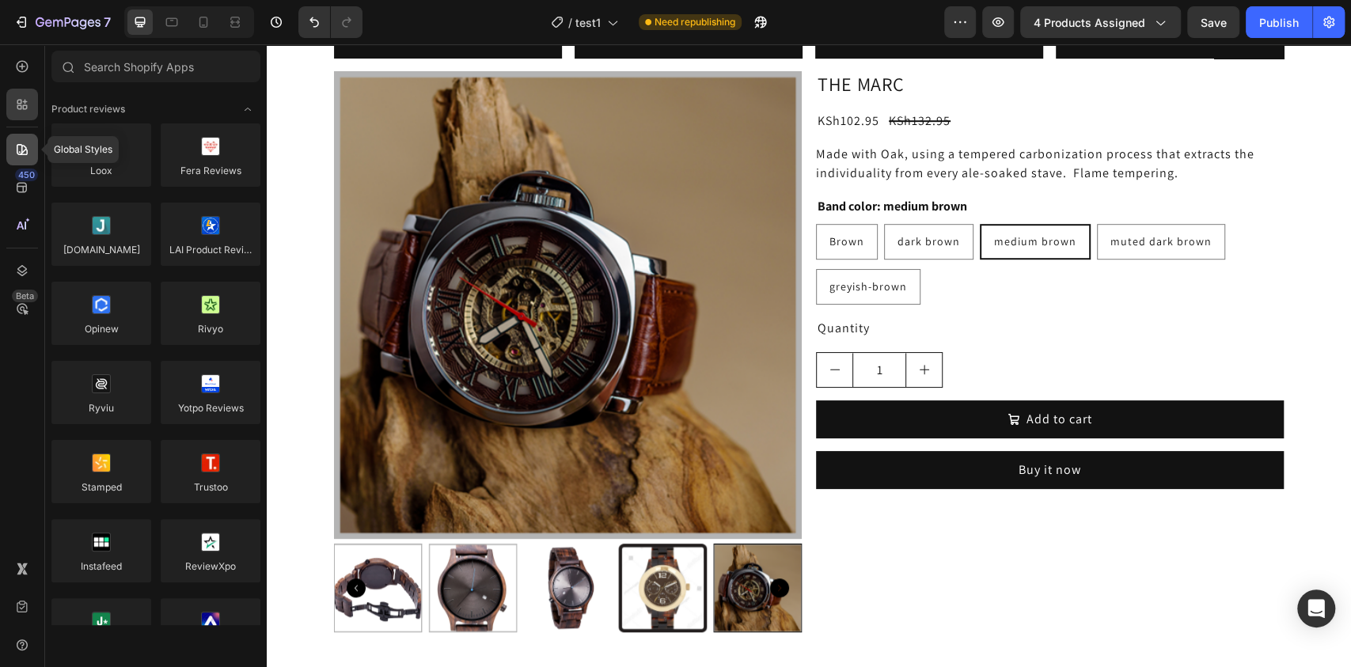
click at [23, 142] on icon at bounding box center [22, 150] width 16 height 16
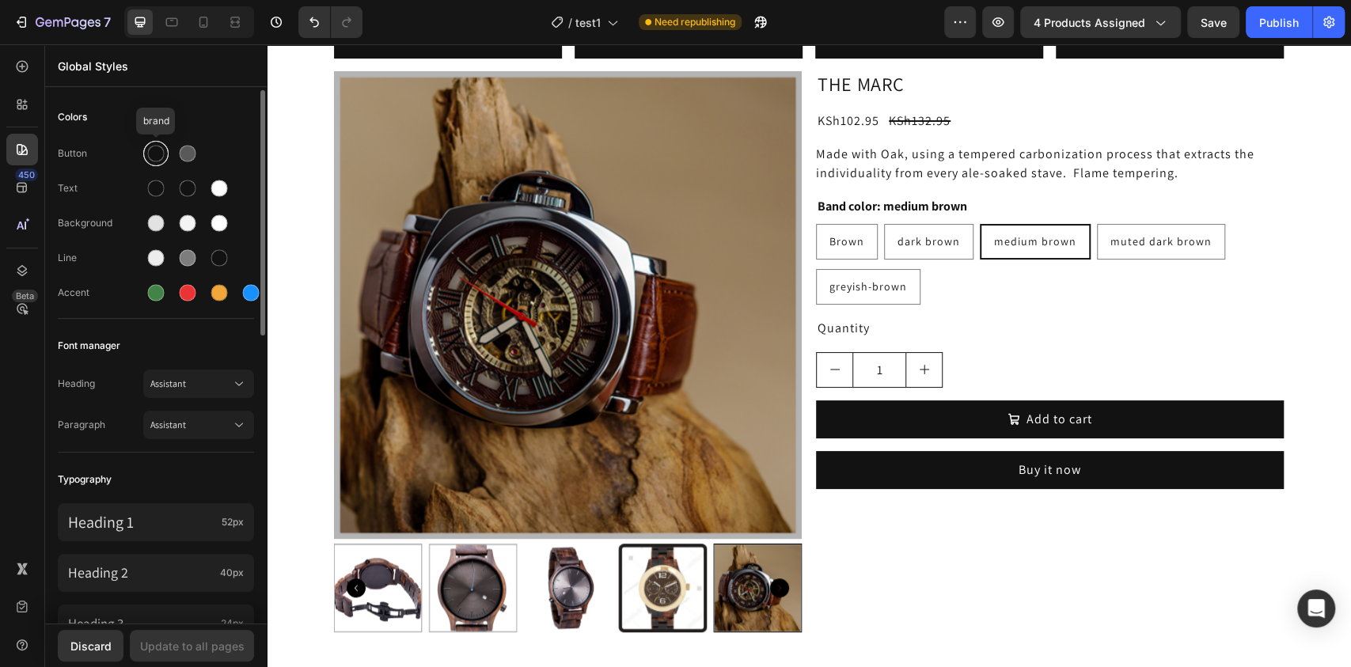
click at [158, 141] on div at bounding box center [155, 153] width 25 height 25
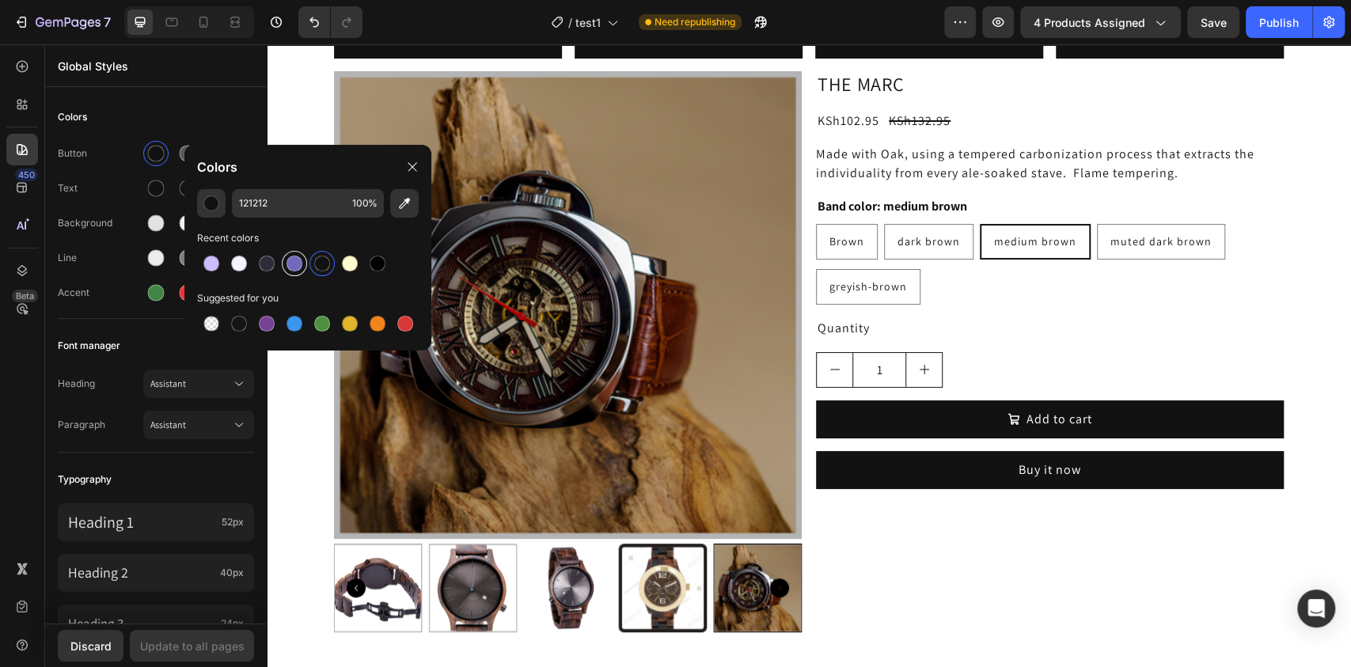
click at [283, 260] on div at bounding box center [294, 263] width 25 height 25
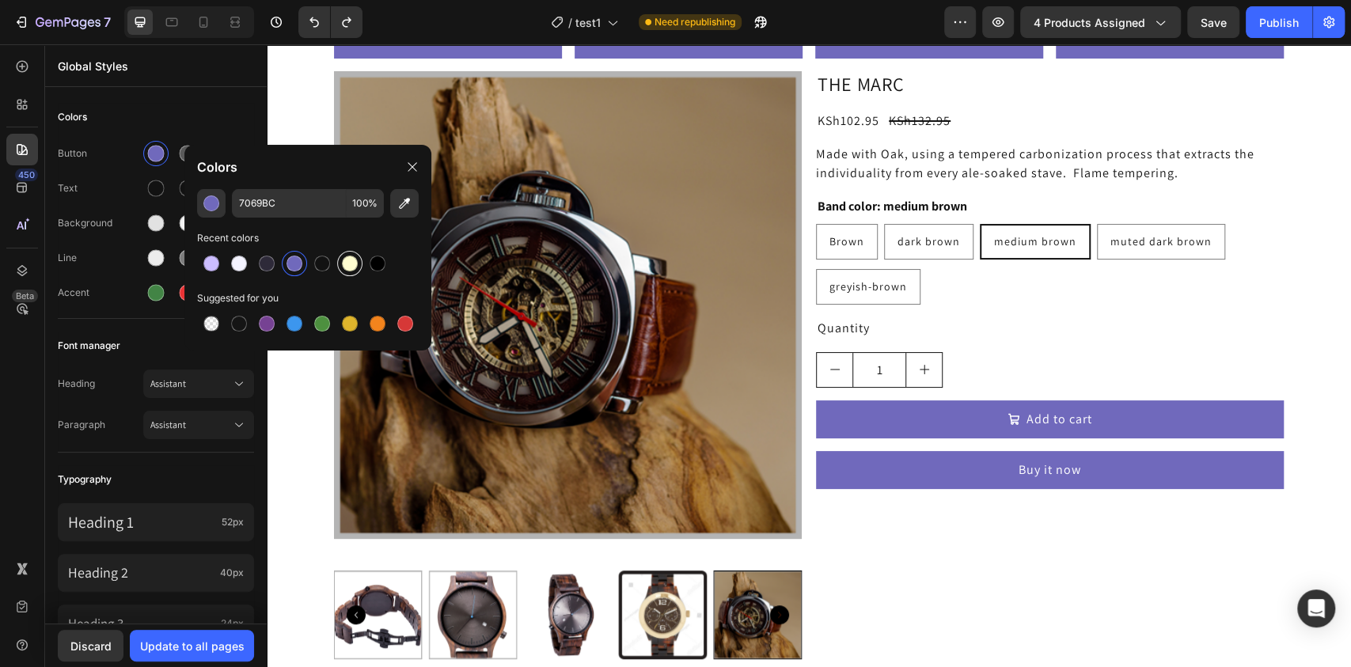
click at [354, 263] on div at bounding box center [350, 264] width 16 height 16
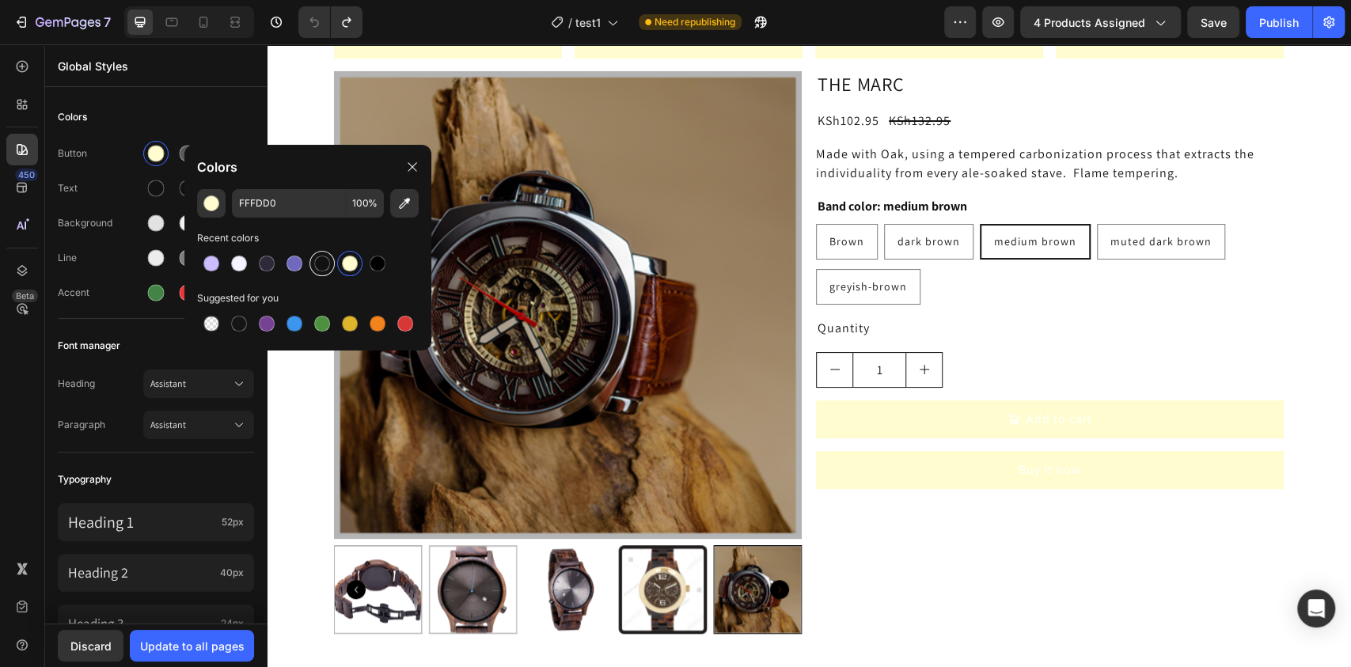
click at [324, 260] on div at bounding box center [322, 264] width 16 height 16
type input "121212"
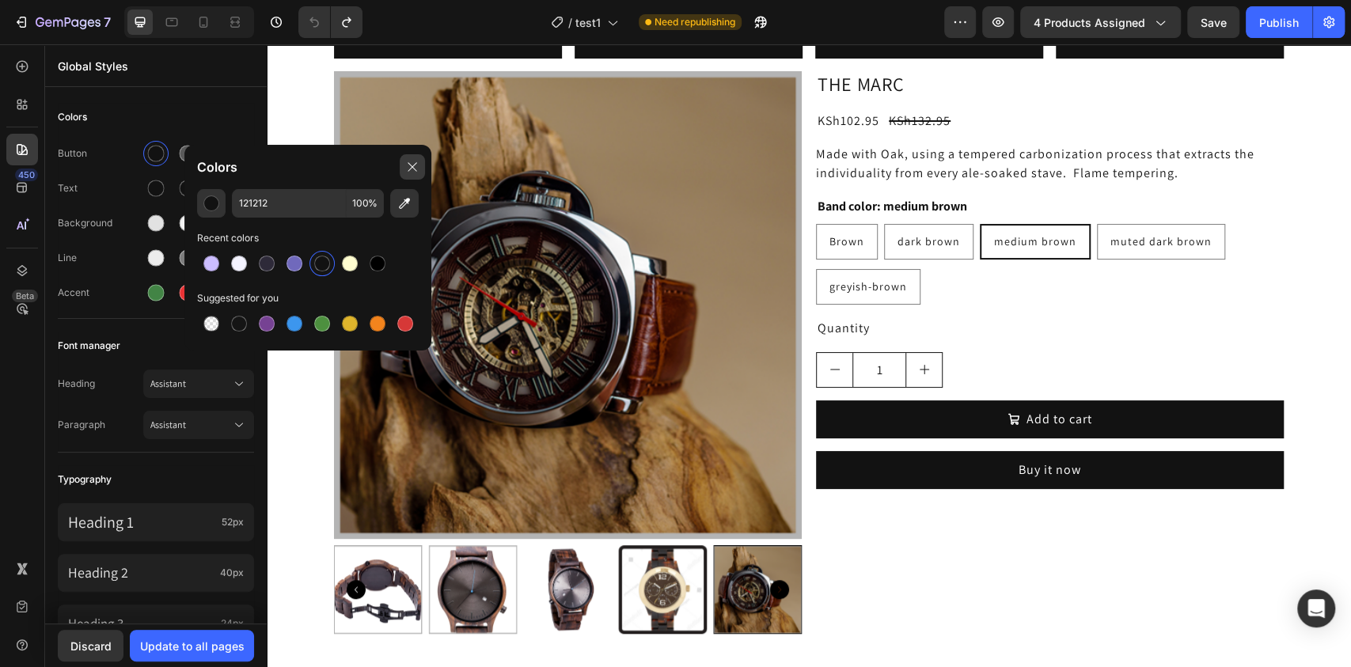
click at [410, 164] on icon at bounding box center [412, 166] width 9 height 9
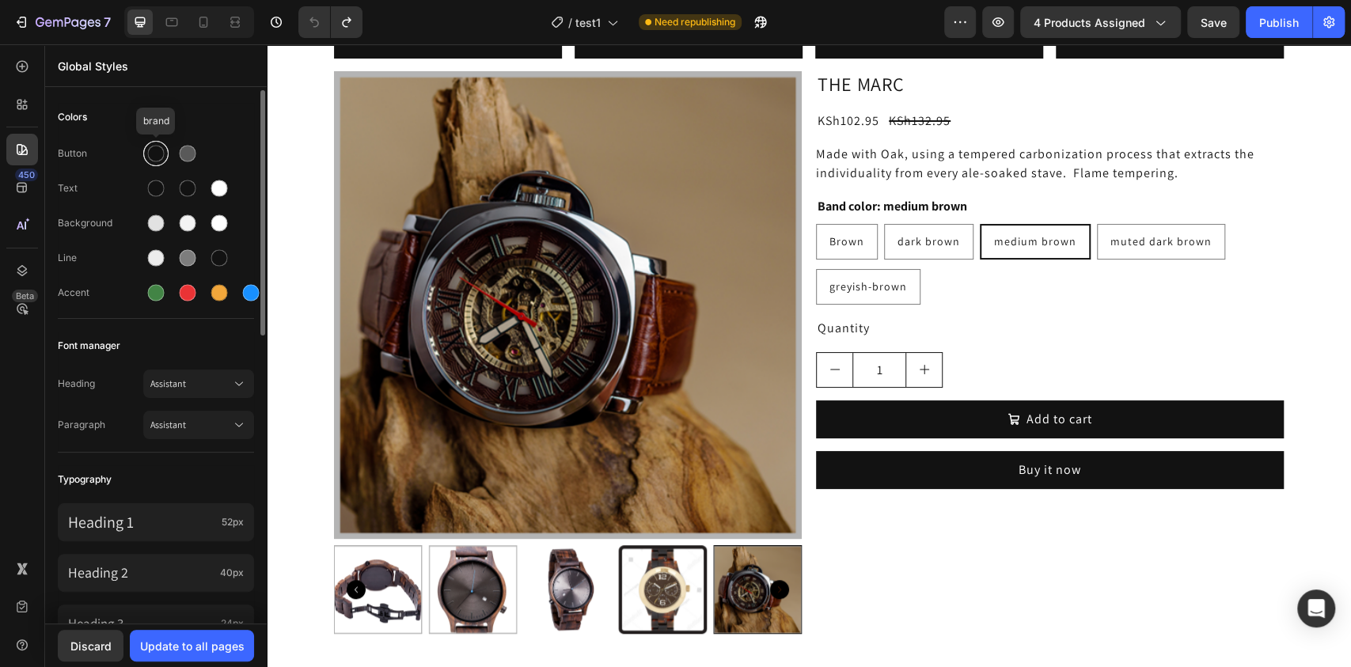
click at [163, 157] on div at bounding box center [156, 154] width 17 height 17
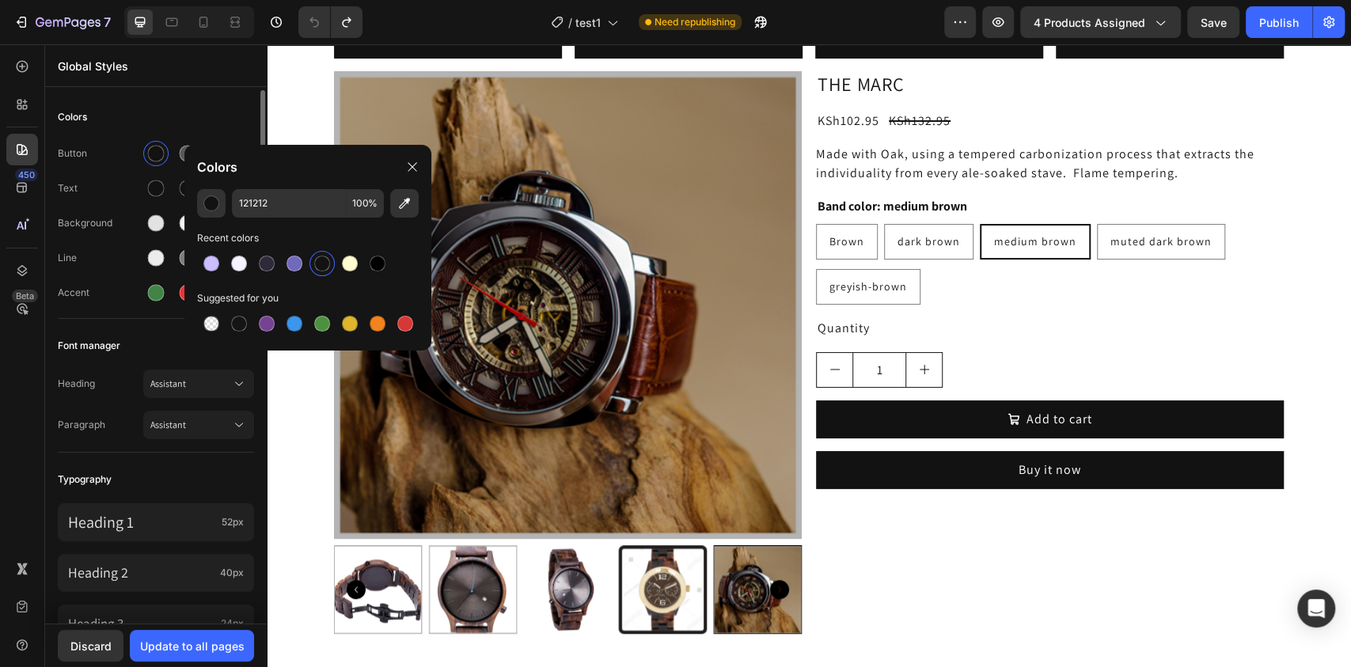
click at [115, 154] on div "Button" at bounding box center [100, 153] width 85 height 14
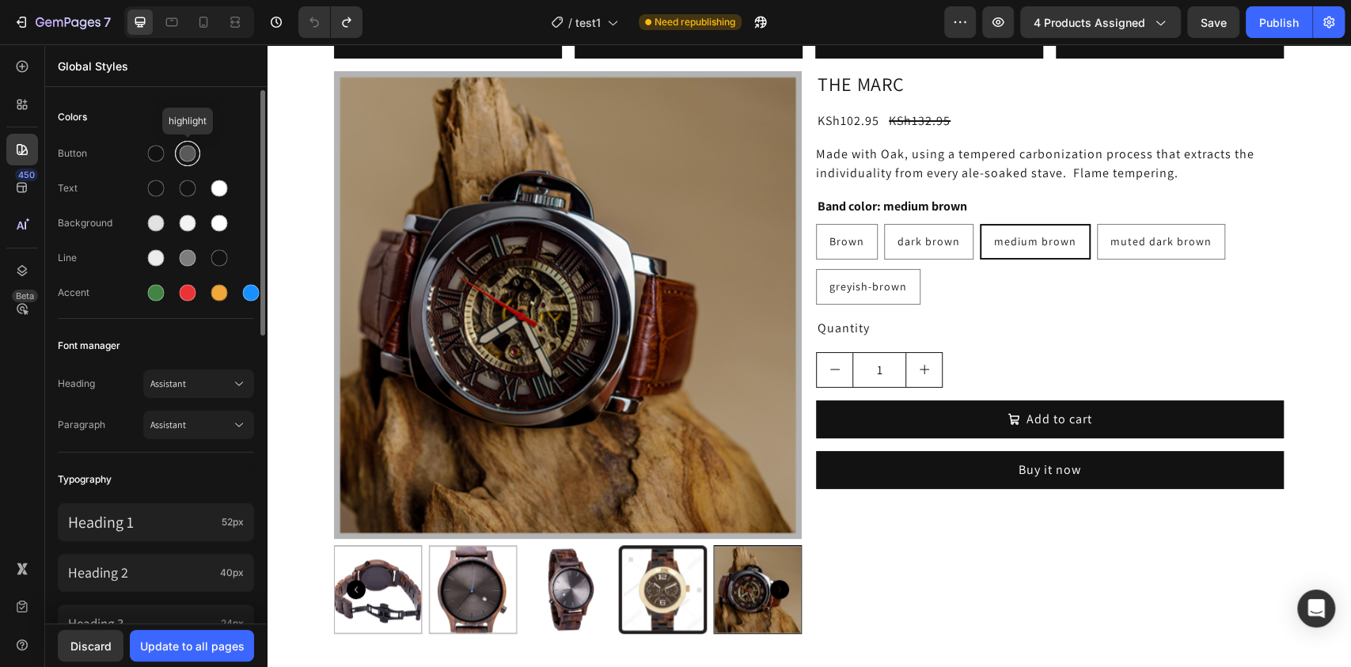
click at [187, 150] on div at bounding box center [188, 154] width 17 height 17
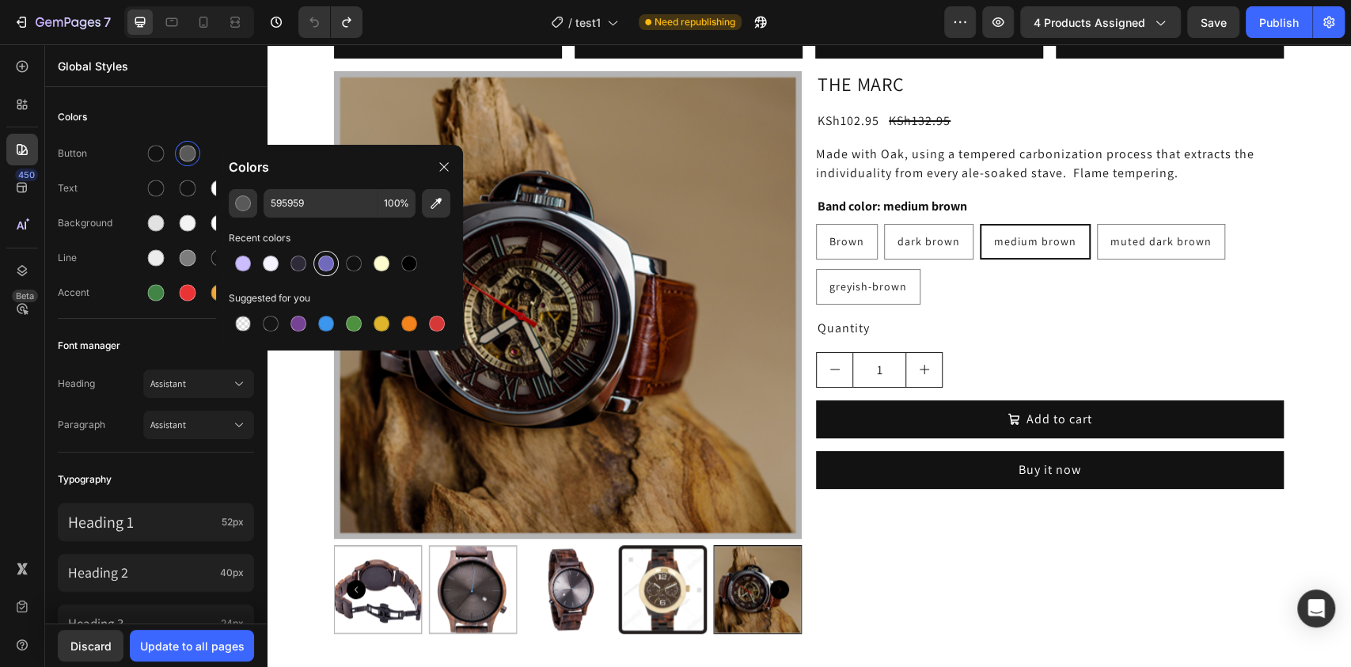
click at [325, 262] on div at bounding box center [326, 264] width 16 height 16
click at [362, 260] on div at bounding box center [353, 263] width 19 height 19
click at [382, 260] on div at bounding box center [382, 264] width 16 height 16
click at [405, 260] on div at bounding box center [409, 264] width 16 height 16
click at [351, 256] on div at bounding box center [354, 264] width 16 height 16
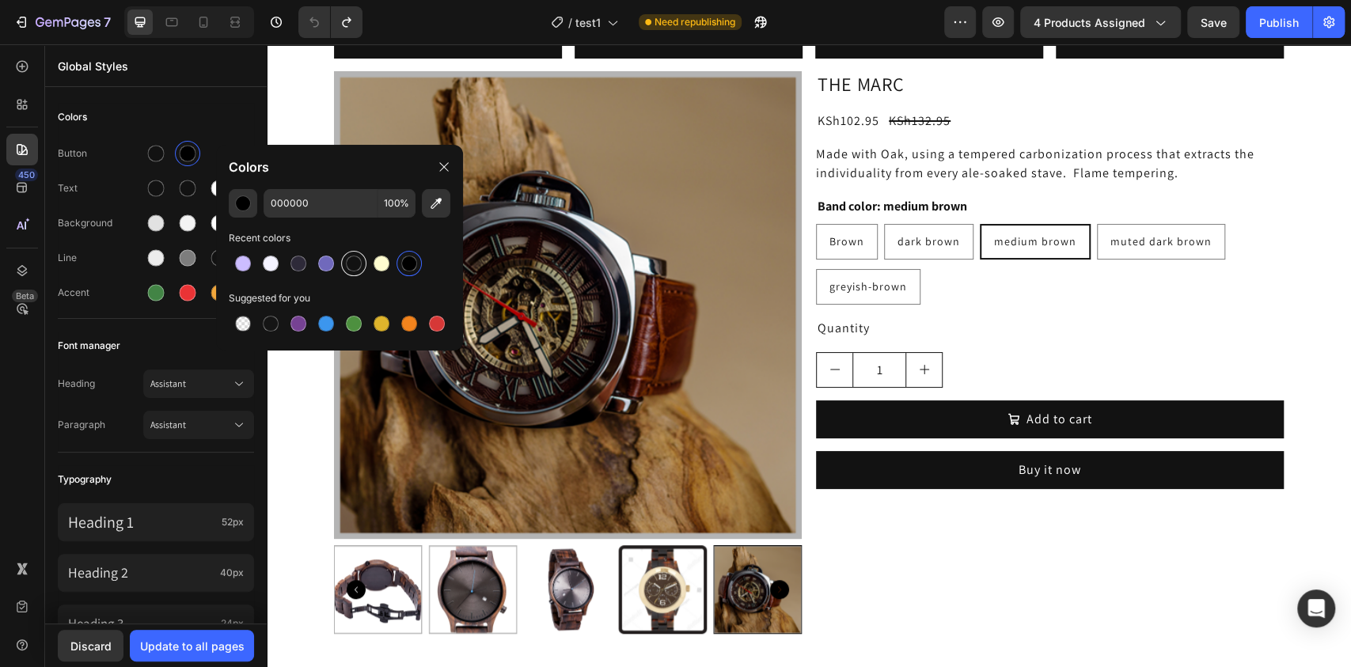
type input "121212"
click at [158, 155] on div at bounding box center [156, 154] width 17 height 17
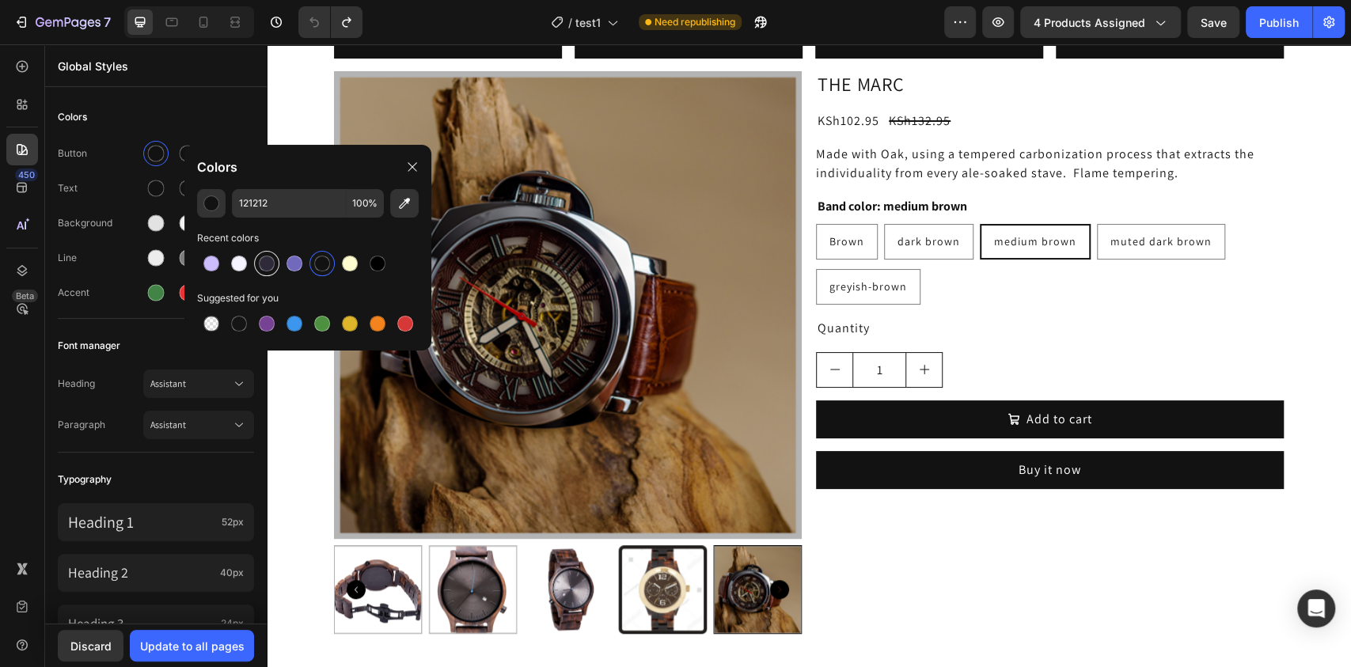
click at [265, 258] on div at bounding box center [267, 264] width 16 height 16
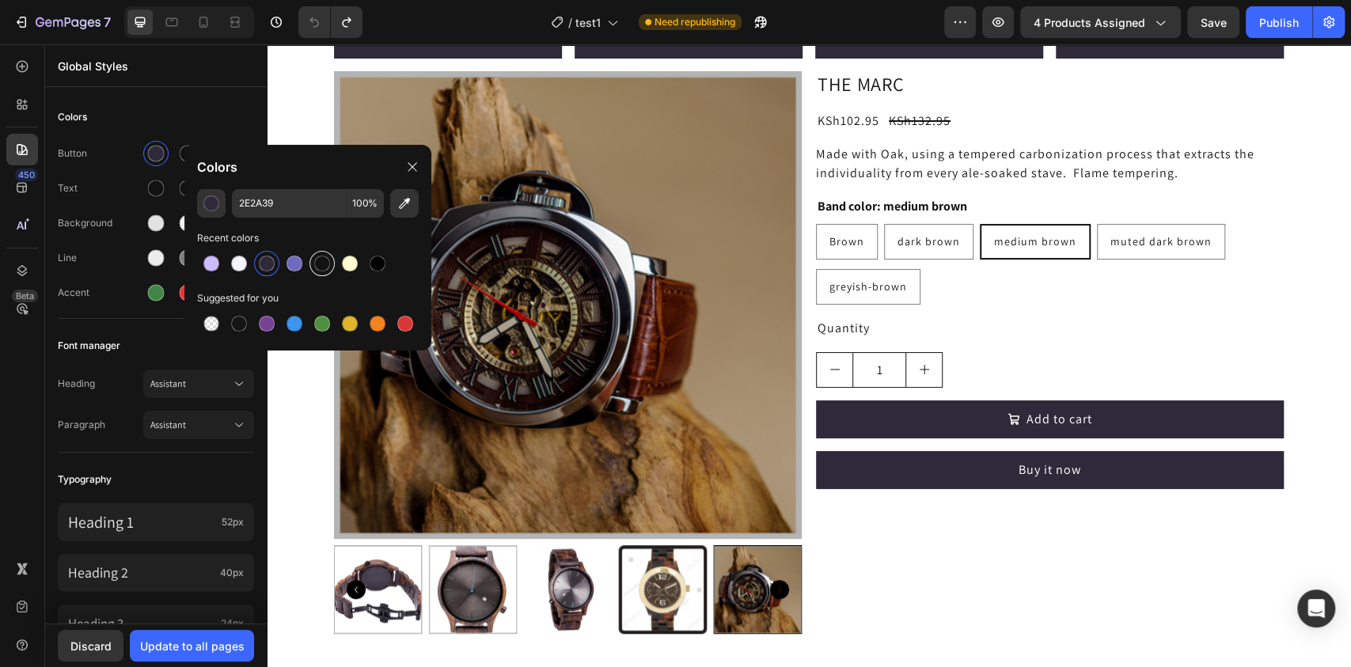
click at [323, 261] on div at bounding box center [322, 264] width 16 height 16
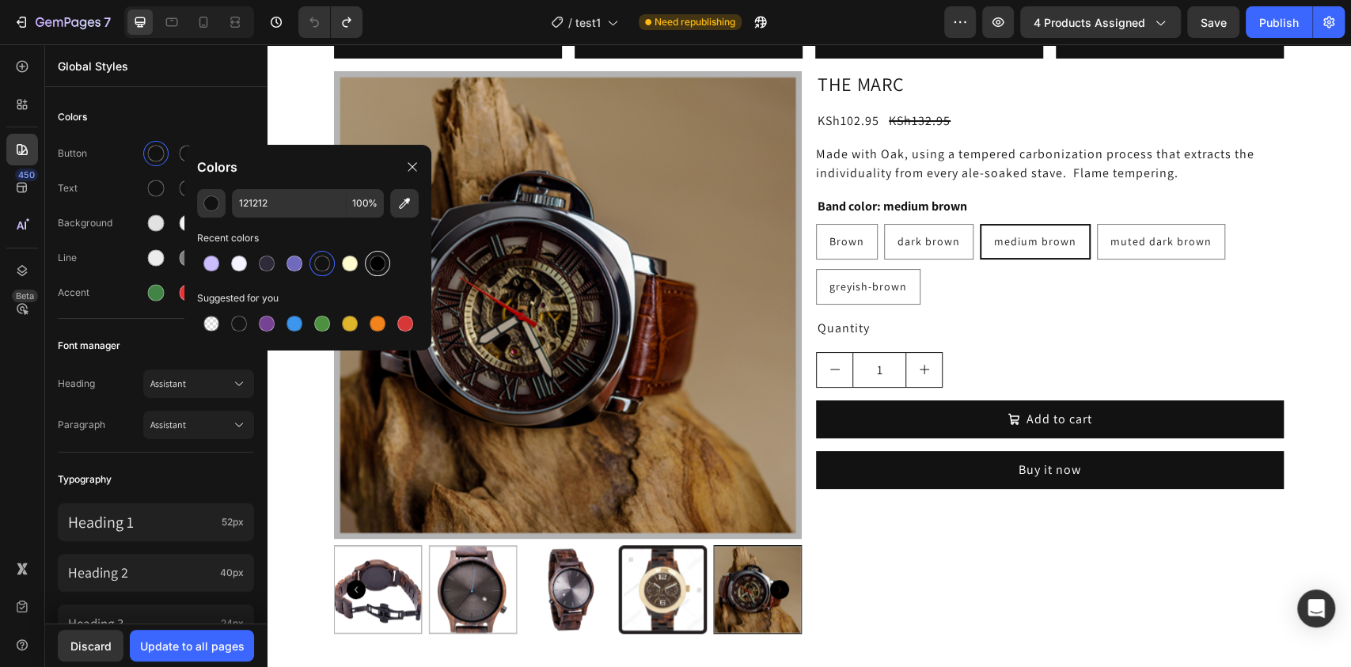
click at [370, 260] on div at bounding box center [378, 264] width 16 height 16
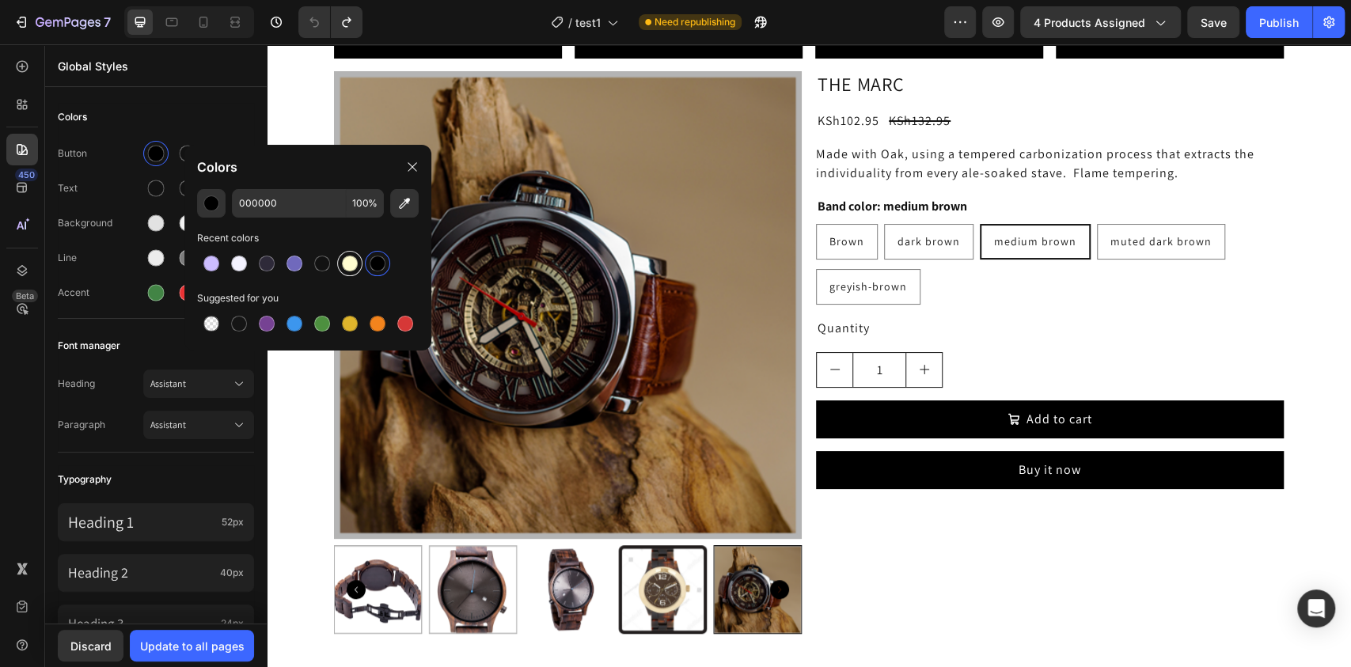
click at [354, 263] on div at bounding box center [350, 264] width 16 height 16
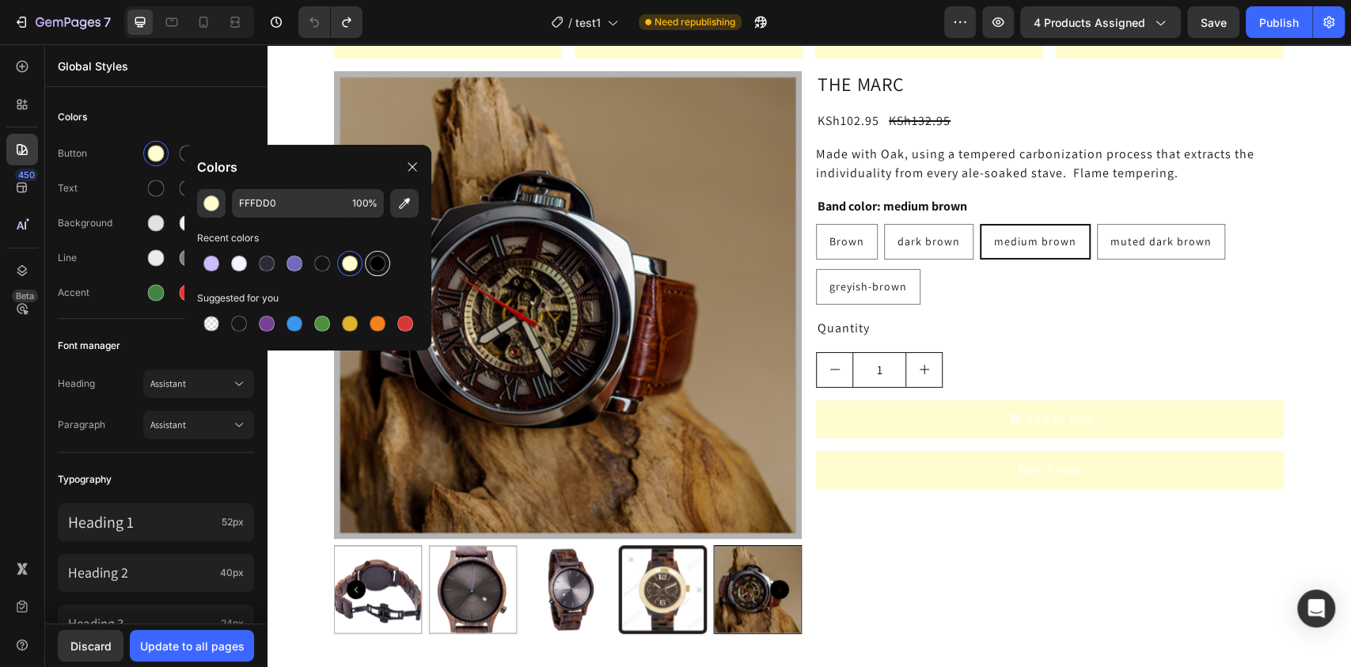
click at [376, 263] on div at bounding box center [378, 264] width 16 height 16
type input "000000"
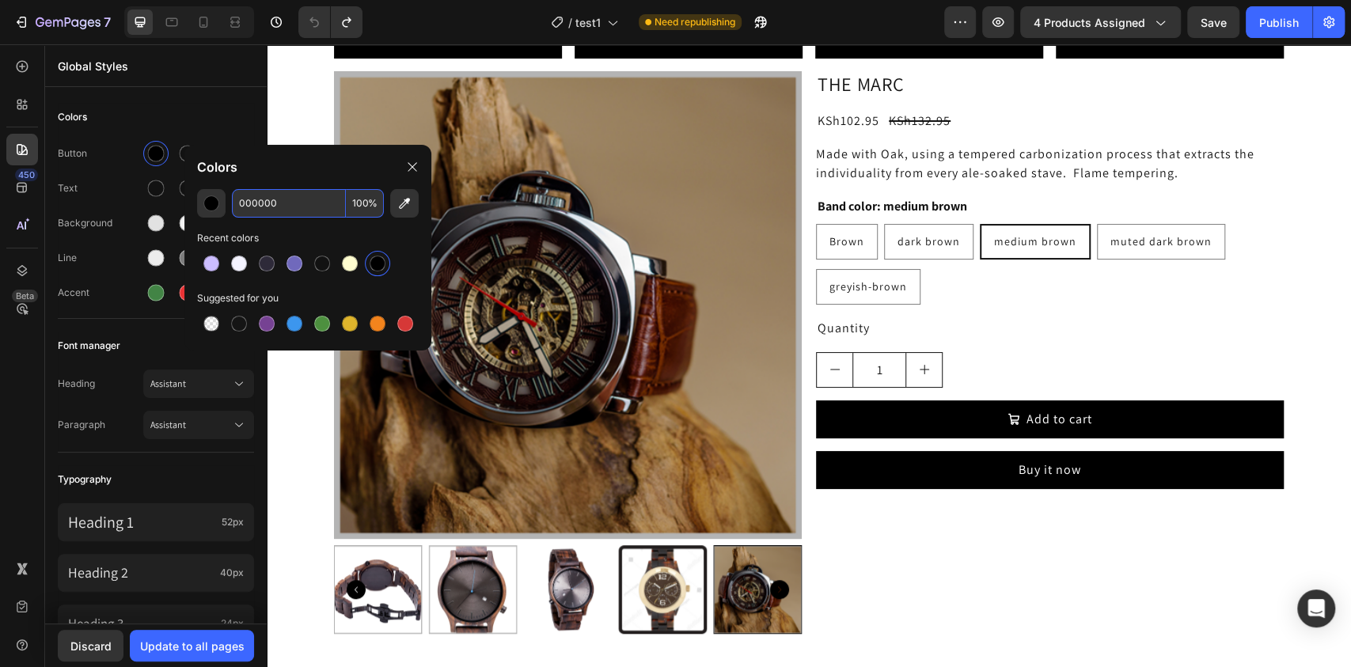
drag, startPoint x: 272, startPoint y: 164, endPoint x: 276, endPoint y: 196, distance: 32.8
click at [276, 198] on div "Colors 000000 100 % Recent colors Suggested for you" at bounding box center [307, 248] width 247 height 206
click at [291, 164] on div "Colors" at bounding box center [307, 167] width 247 height 44
click at [1309, 120] on div "Your heading text goes here Heading Vitals - Go to Wishlist Vitals Product Imag…" at bounding box center [809, 109] width 1053 height 1076
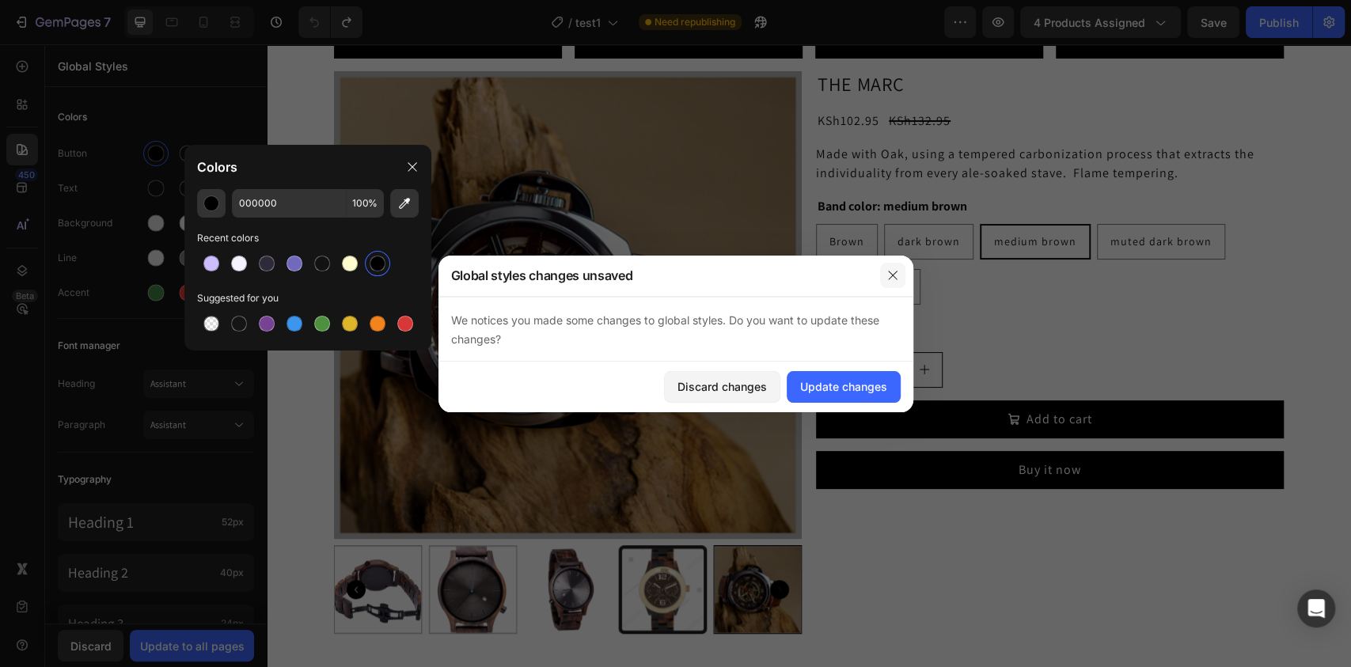
click at [888, 272] on icon "button" at bounding box center [892, 275] width 9 height 9
